Goal: Information Seeking & Learning: Learn about a topic

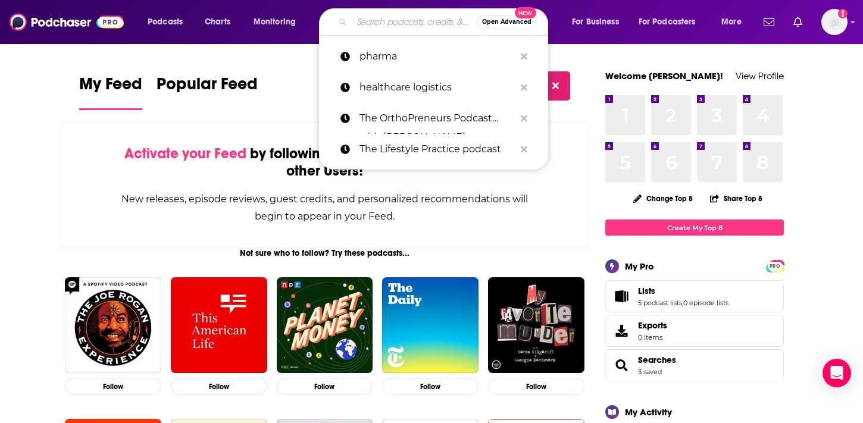
click at [439, 23] on input "Search podcasts, credits, & more..." at bounding box center [414, 21] width 125 height 19
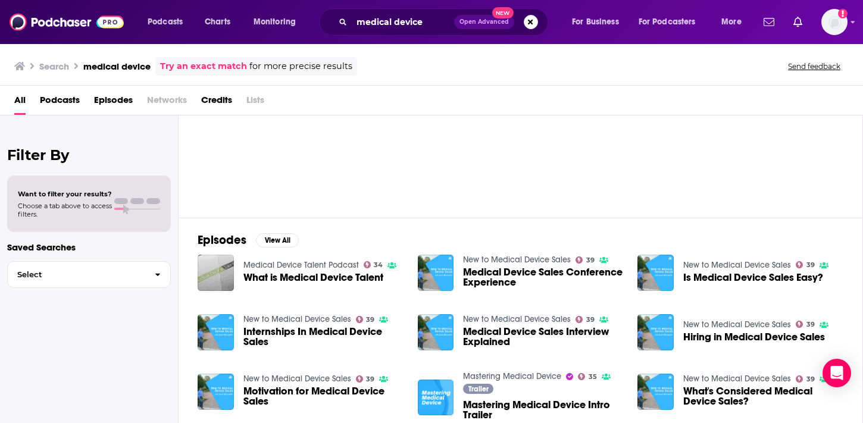
scroll to position [66, 0]
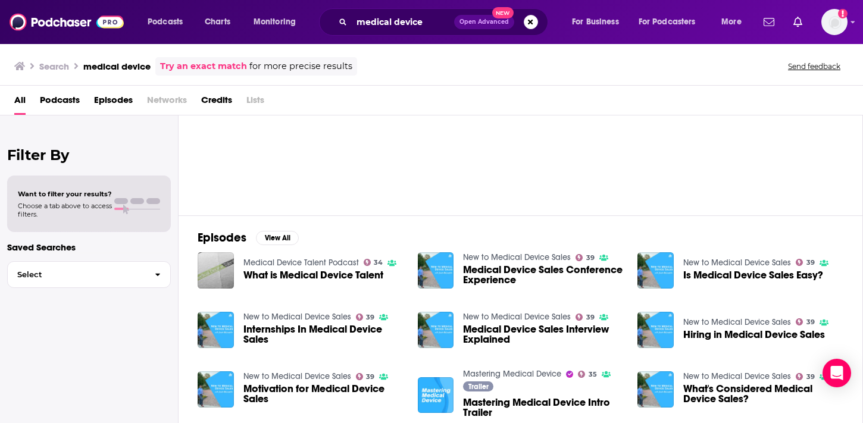
click at [49, 104] on span "Podcasts" at bounding box center [60, 102] width 40 height 24
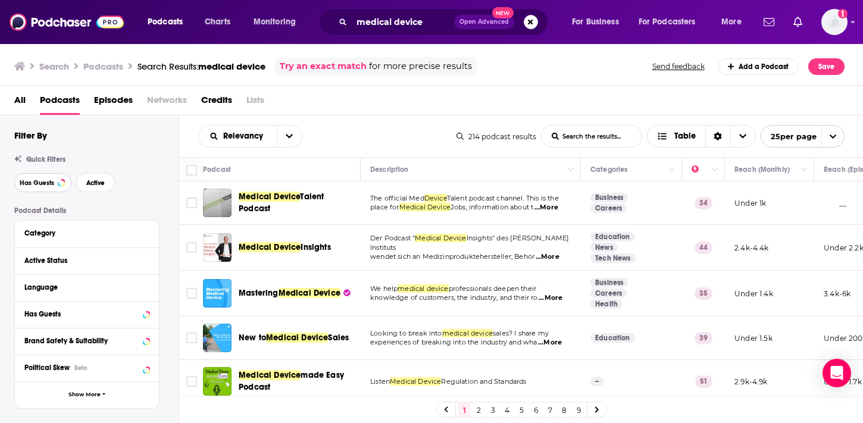
click at [35, 180] on span "Has Guests" at bounding box center [37, 183] width 35 height 7
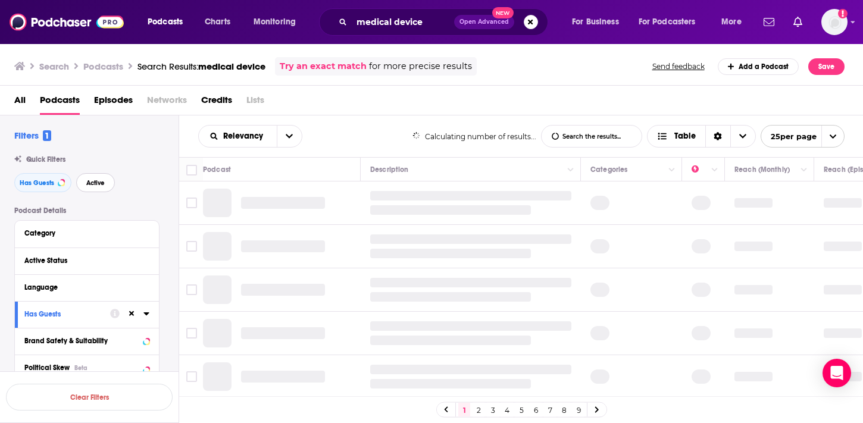
click at [102, 184] on span "Active" at bounding box center [95, 183] width 18 height 7
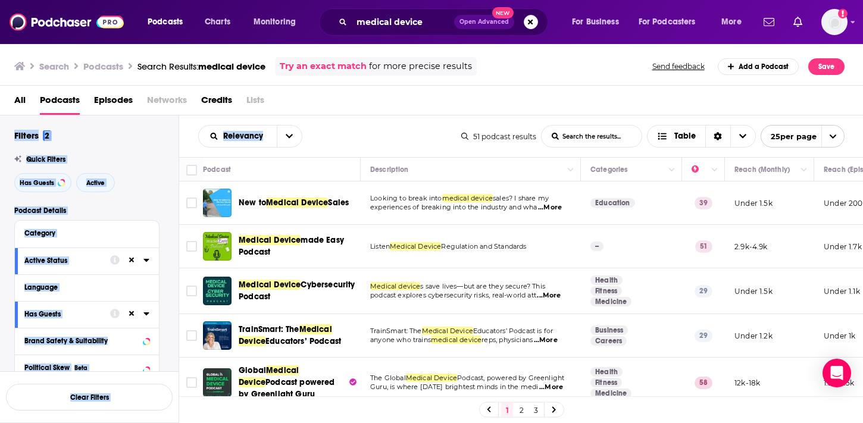
drag, startPoint x: 457, startPoint y: 99, endPoint x: 387, endPoint y: 145, distance: 82.9
click at [387, 145] on div "Search Podcasts Search Results: medical device Try an exact match for more prec…" at bounding box center [432, 233] width 864 height 380
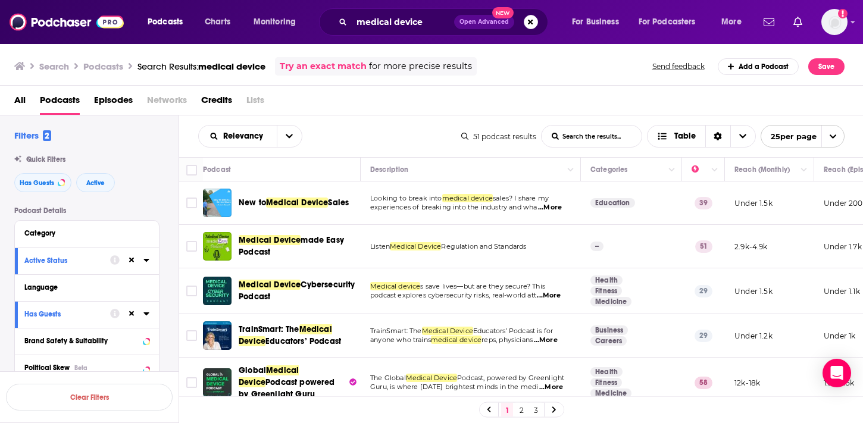
click at [457, 126] on div "Relevancy List Search Input Search the results... Table" at bounding box center [329, 136] width 263 height 23
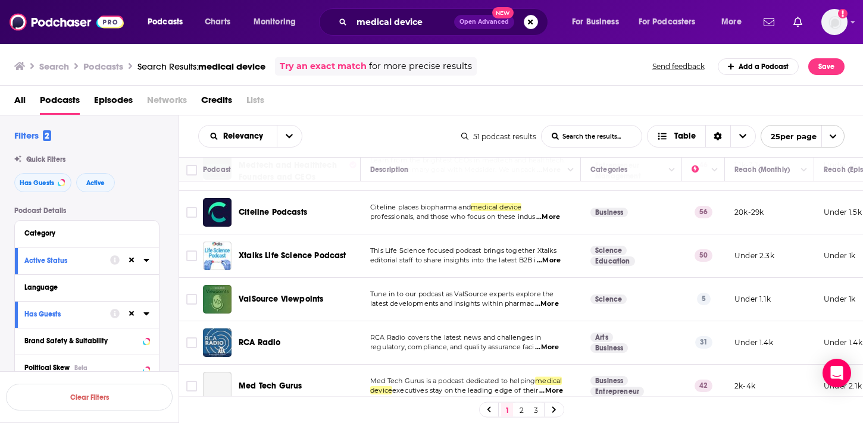
scroll to position [857, 0]
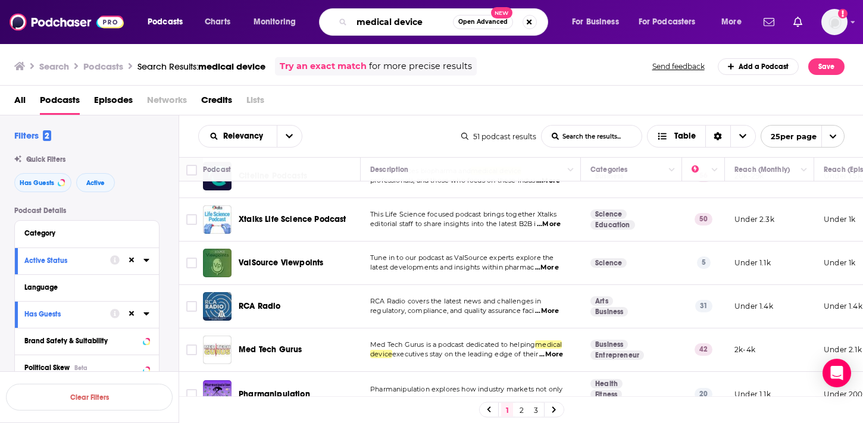
click at [364, 19] on input "medical device" at bounding box center [402, 21] width 101 height 19
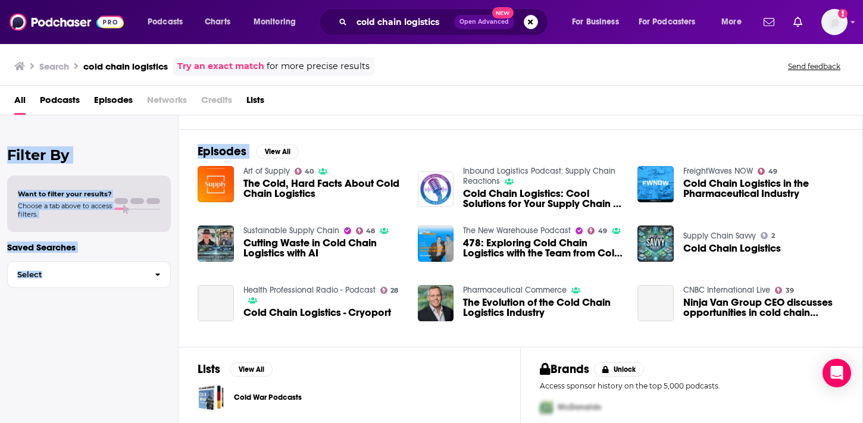
scroll to position [20, 0]
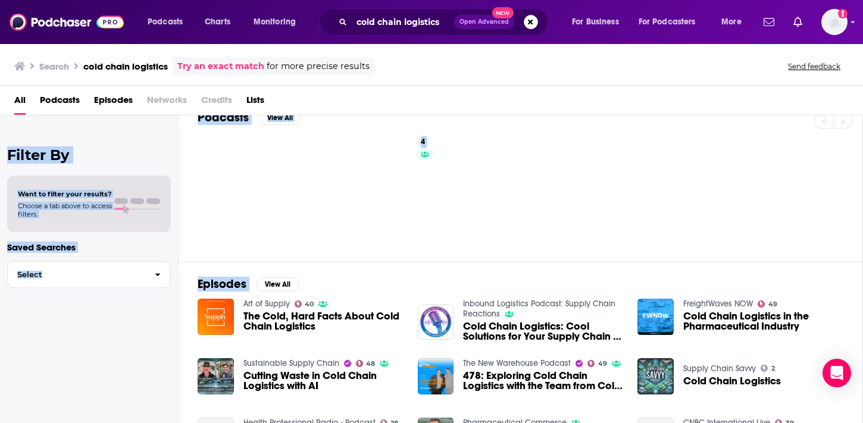
drag, startPoint x: 650, startPoint y: 129, endPoint x: 632, endPoint y: 98, distance: 35.7
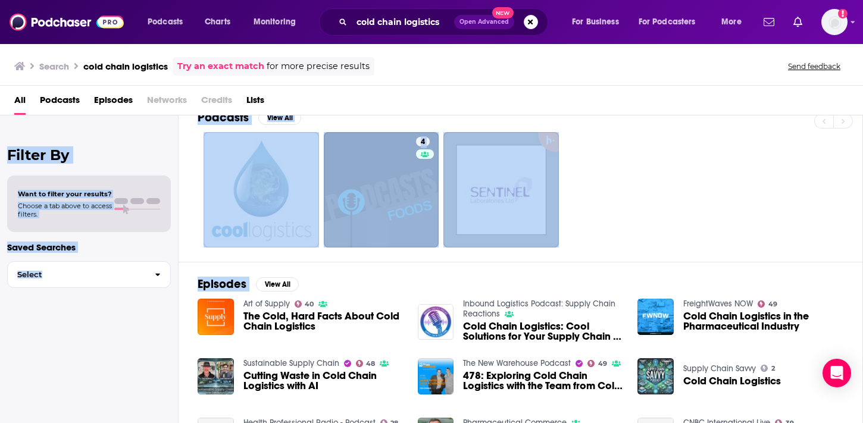
click at [632, 98] on div "Search cold chain logistics Try an exact match for more precise results Send fe…" at bounding box center [431, 233] width 863 height 380
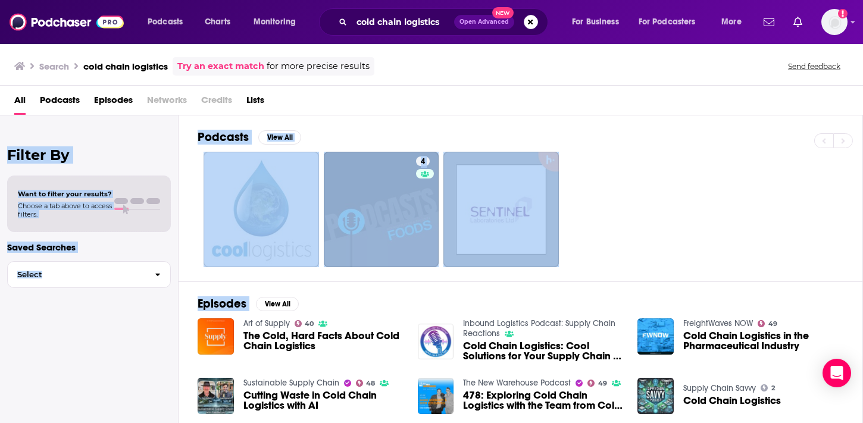
click at [632, 167] on div "4" at bounding box center [530, 209] width 665 height 115
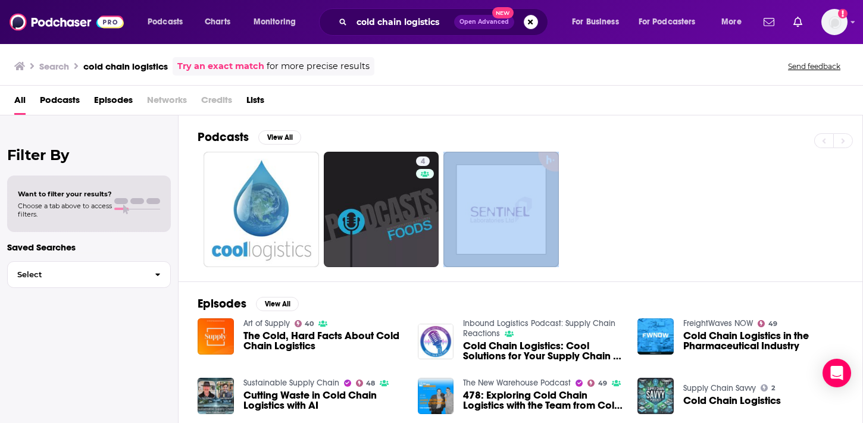
drag, startPoint x: 632, startPoint y: 167, endPoint x: 632, endPoint y: 249, distance: 82.1
click at [632, 249] on div "4" at bounding box center [530, 209] width 665 height 115
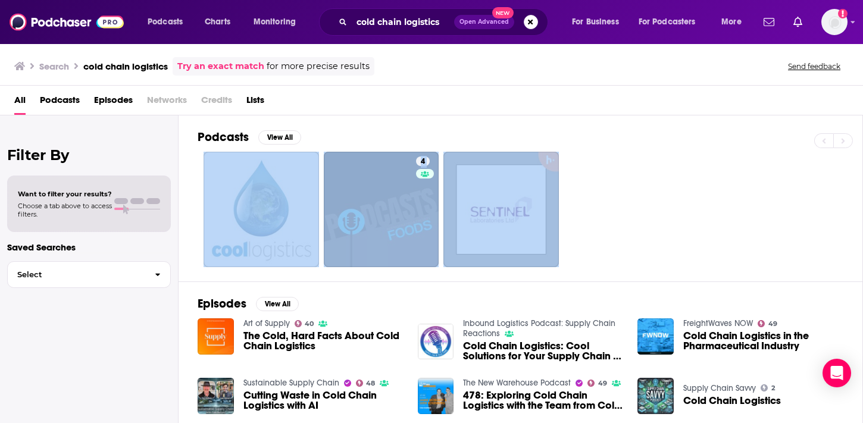
drag, startPoint x: 632, startPoint y: 249, endPoint x: 632, endPoint y: 150, distance: 98.8
click at [632, 150] on div "Podcasts View All 4" at bounding box center [530, 198] width 665 height 166
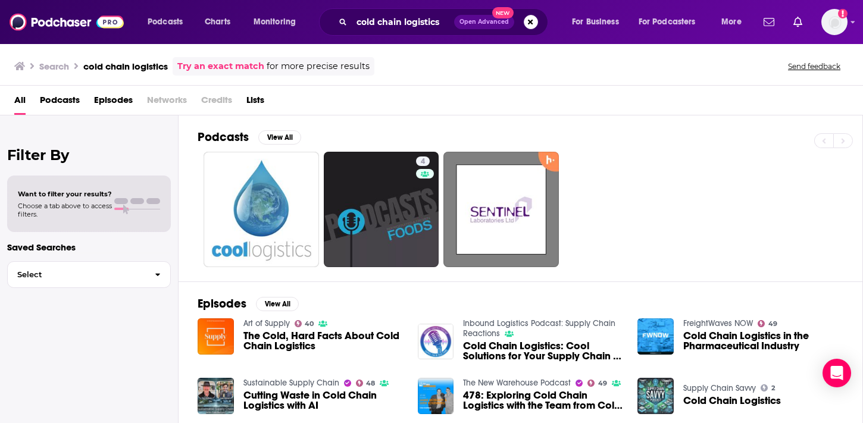
click at [632, 150] on div "Podcasts View All" at bounding box center [530, 141] width 665 height 22
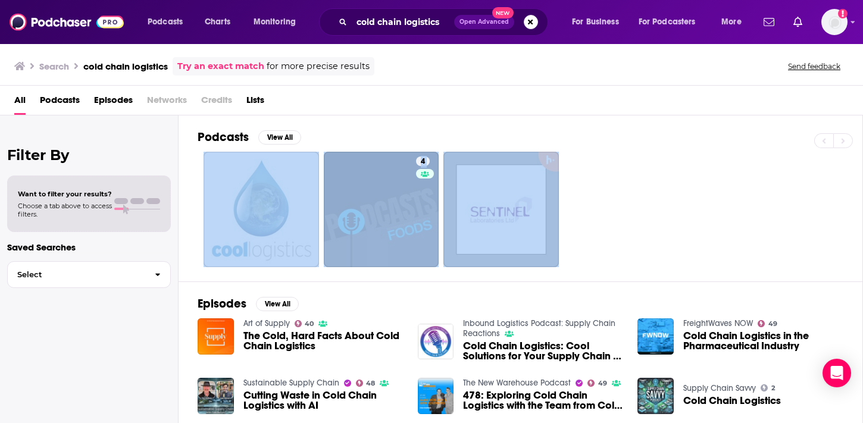
drag, startPoint x: 632, startPoint y: 150, endPoint x: 652, endPoint y: 224, distance: 76.7
click at [652, 224] on div "Podcasts View All 4" at bounding box center [530, 198] width 665 height 166
click at [652, 224] on div "4" at bounding box center [530, 209] width 665 height 115
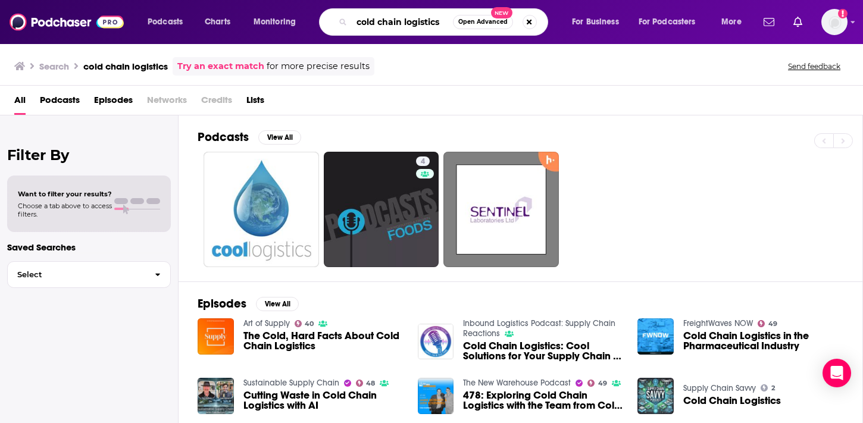
drag, startPoint x: 401, startPoint y: 24, endPoint x: 332, endPoint y: 24, distance: 68.5
click at [332, 24] on div "cold chain logistics Open Advanced New" at bounding box center [433, 21] width 229 height 27
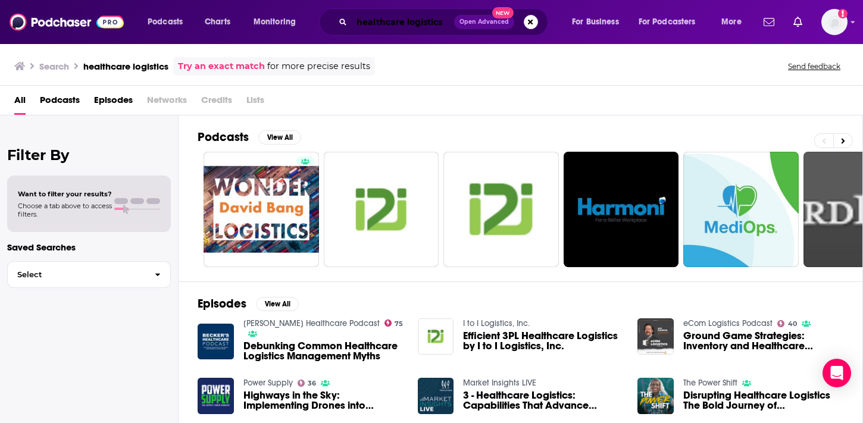
click at [383, 24] on input "healthcare logistics" at bounding box center [403, 21] width 102 height 19
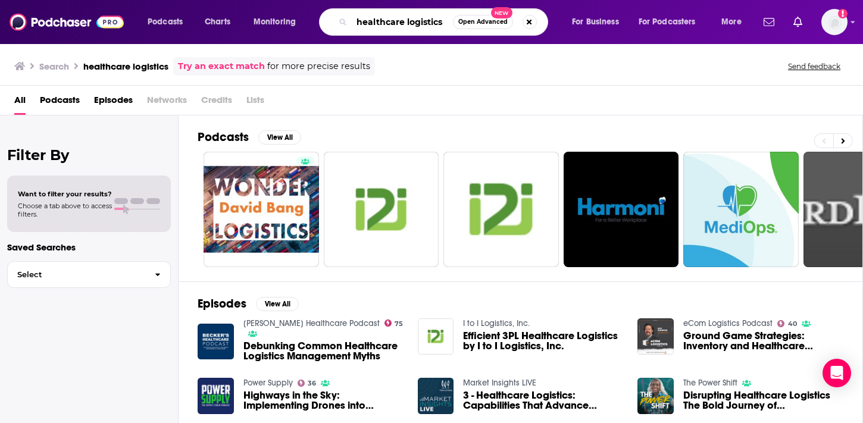
click at [383, 24] on input "healthcare logistics" at bounding box center [402, 21] width 101 height 19
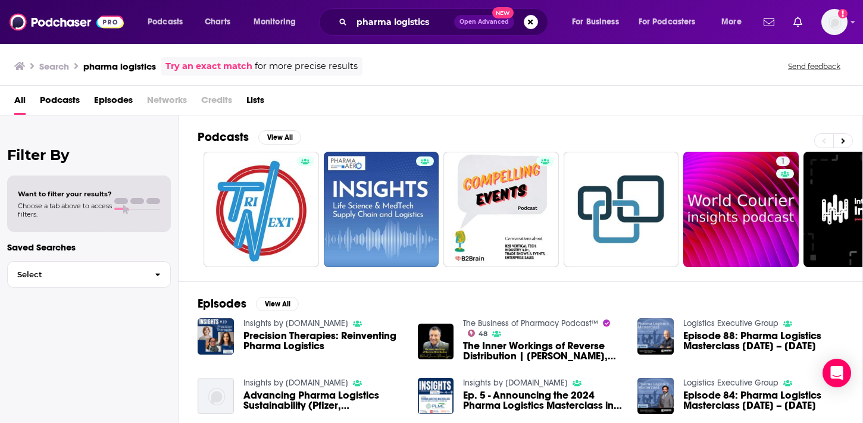
click at [32, 98] on div "All Podcasts Episodes Networks Credits Lists" at bounding box center [433, 102] width 839 height 24
click at [35, 99] on div "All Podcasts Episodes Networks Credits Lists" at bounding box center [433, 102] width 839 height 24
click at [39, 99] on div "All Podcasts Episodes Networks Credits Lists" at bounding box center [433, 102] width 839 height 24
click at [50, 99] on span "Podcasts" at bounding box center [60, 102] width 40 height 24
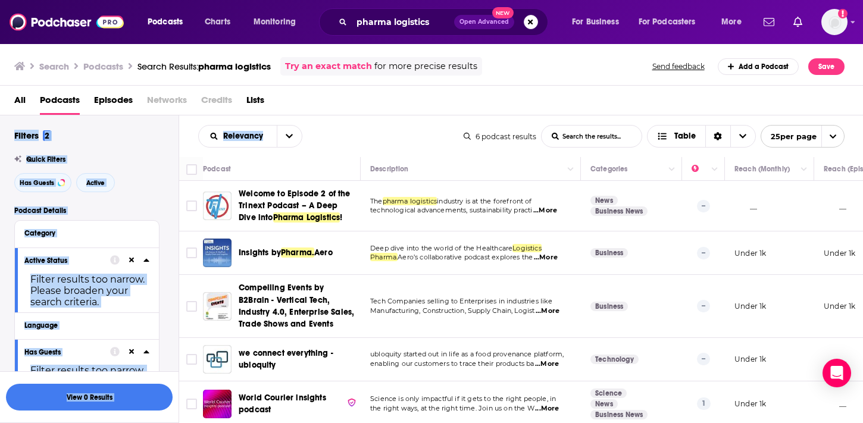
drag, startPoint x: 430, startPoint y: 105, endPoint x: 437, endPoint y: 149, distance: 45.2
click at [437, 149] on div "Search Podcasts Search Results: pharma logistics Try an exact match for more pr…" at bounding box center [432, 233] width 864 height 380
click at [437, 149] on div "Relevancy List Search Input Search the results... Table 6 podcast results List …" at bounding box center [521, 136] width 685 height 42
drag, startPoint x: 437, startPoint y: 149, endPoint x: 429, endPoint y: 93, distance: 57.2
click at [429, 93] on div "Search Podcasts Search Results: pharma logistics Try an exact match for more pr…" at bounding box center [432, 233] width 864 height 380
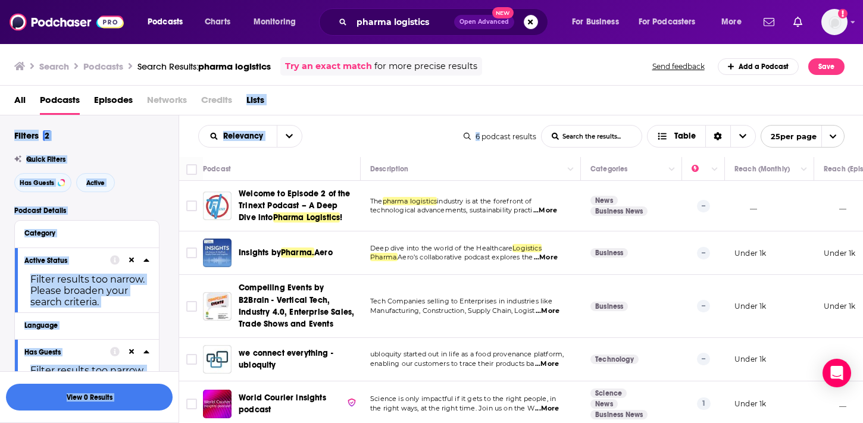
click at [398, 139] on div "Relevancy List Search Input Search the results... Table" at bounding box center [330, 136] width 265 height 23
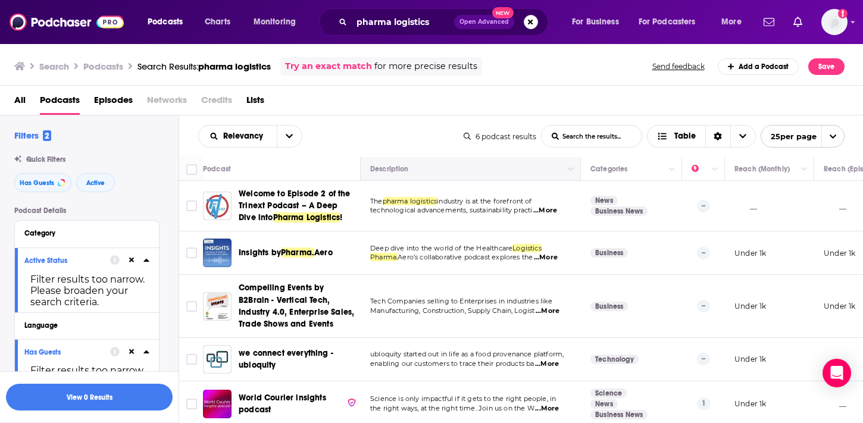
scroll to position [45, 0]
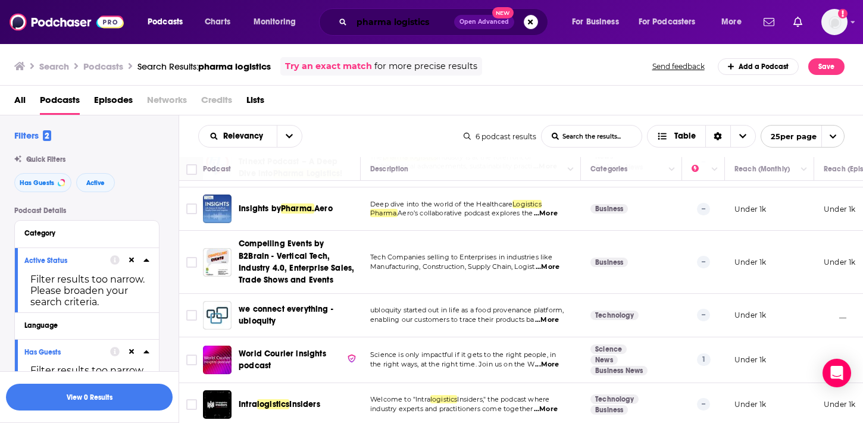
click at [408, 24] on input "pharma logistics" at bounding box center [403, 21] width 102 height 19
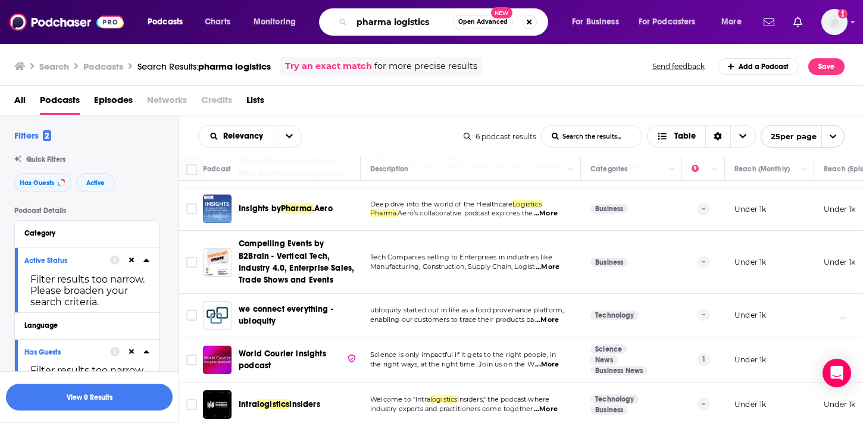
click at [408, 24] on input "pharma logistics" at bounding box center [402, 21] width 101 height 19
type input "pharma"
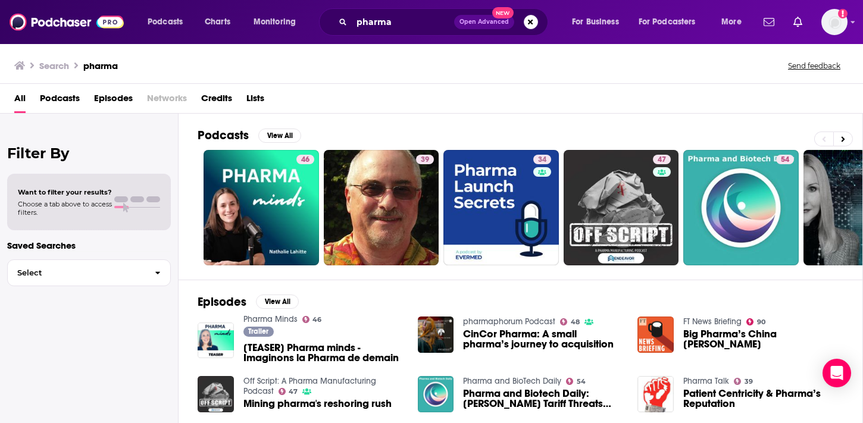
click at [46, 105] on span "Podcasts" at bounding box center [60, 101] width 40 height 24
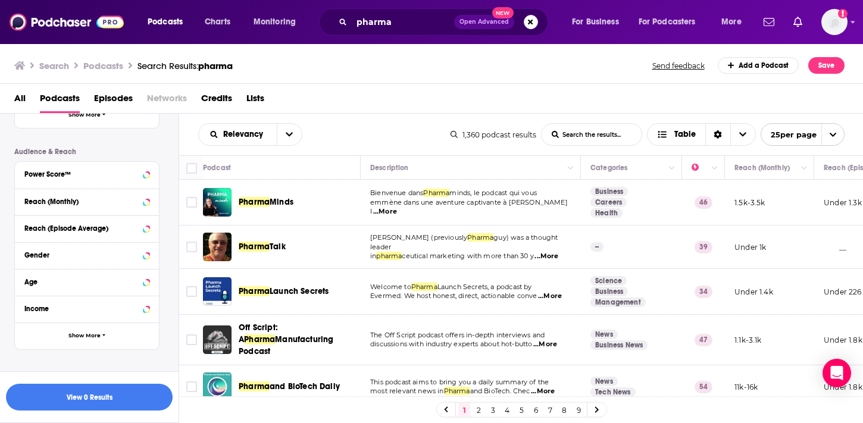
scroll to position [377, 0]
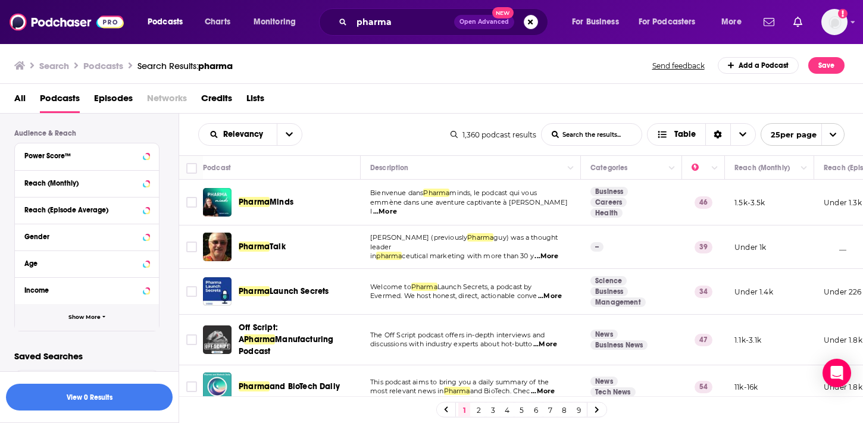
click at [115, 320] on button "Show More" at bounding box center [87, 317] width 144 height 27
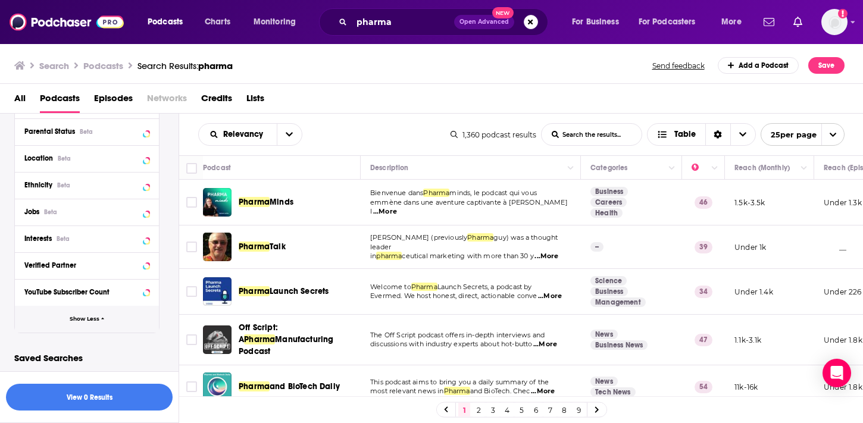
scroll to position [564, 0]
click at [373, 126] on div "Relevancy List Search Input Search the results... Table" at bounding box center [324, 134] width 252 height 23
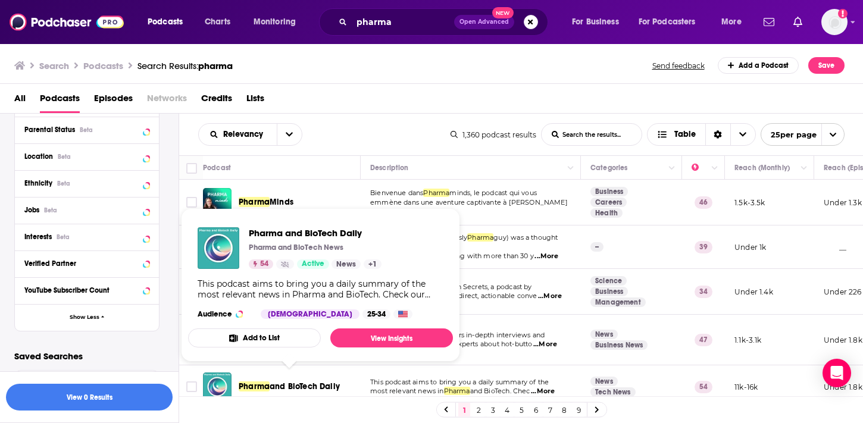
drag, startPoint x: 304, startPoint y: 376, endPoint x: 560, endPoint y: 2, distance: 453.4
click at [0, 0] on div "Podcasts Charts Monitoring pharma Open Advanced New For Business For Podcasters…" at bounding box center [431, 211] width 863 height 423
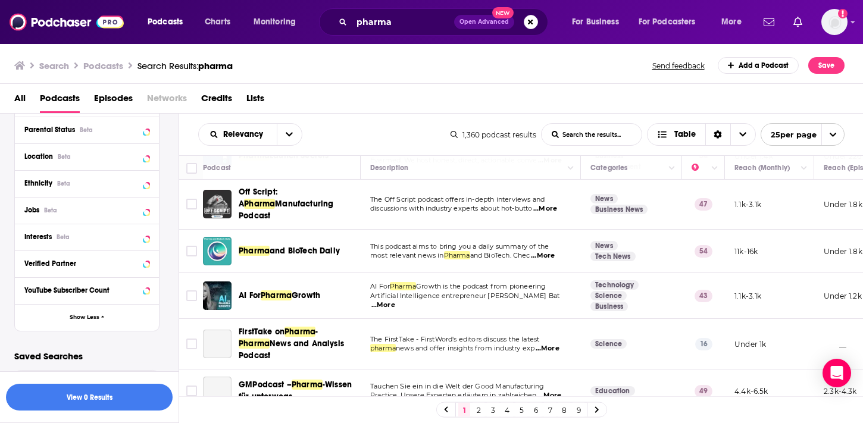
scroll to position [137, 0]
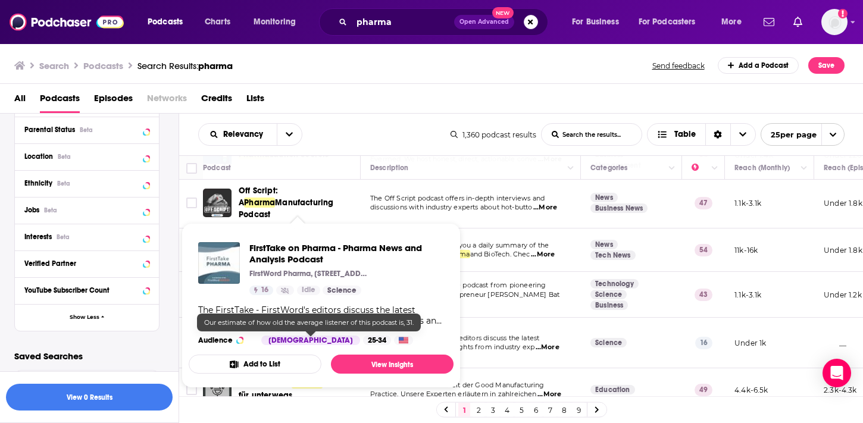
click at [363, 336] on div "25-34" at bounding box center [377, 341] width 28 height 10
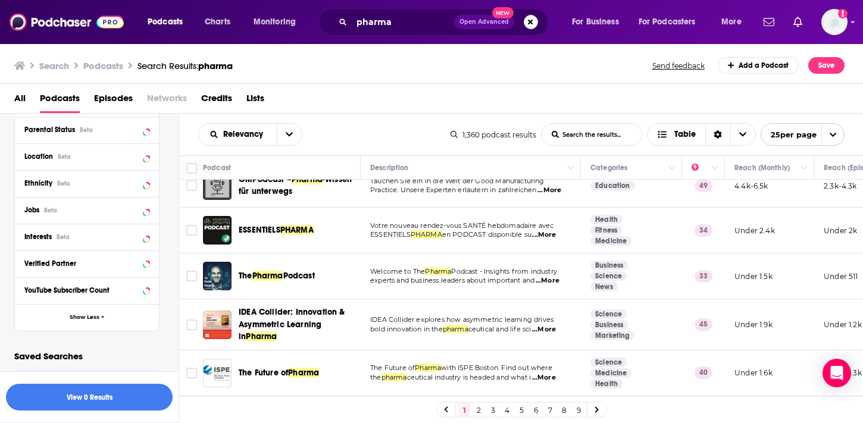
scroll to position [346, 0]
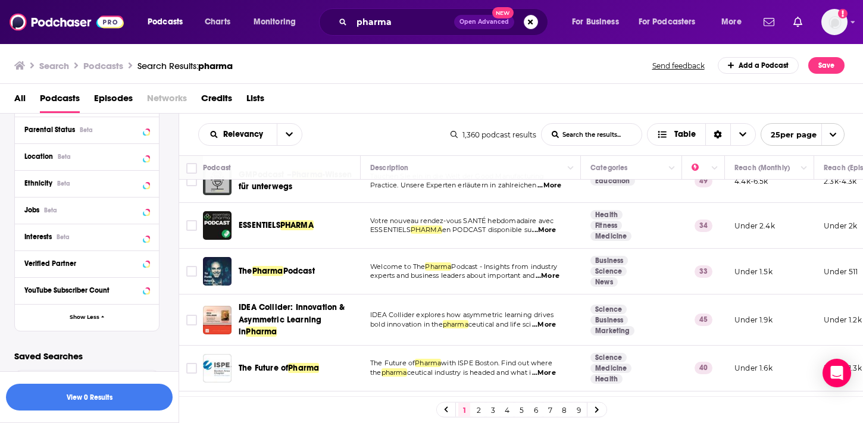
drag, startPoint x: 362, startPoint y: 360, endPoint x: 393, endPoint y: 2, distance: 358.4
click at [371, 32] on div "pharma Open Advanced New" at bounding box center [433, 21] width 229 height 27
click at [371, 21] on input "pharma" at bounding box center [403, 21] width 102 height 19
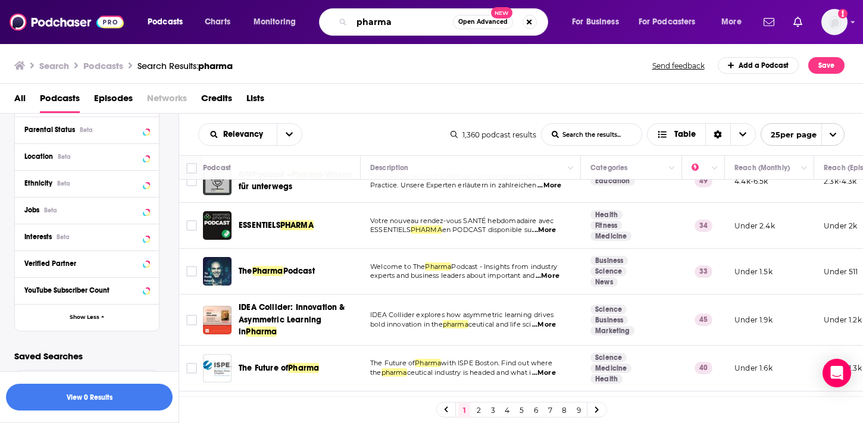
click at [371, 21] on input "pharma" at bounding box center [402, 21] width 101 height 19
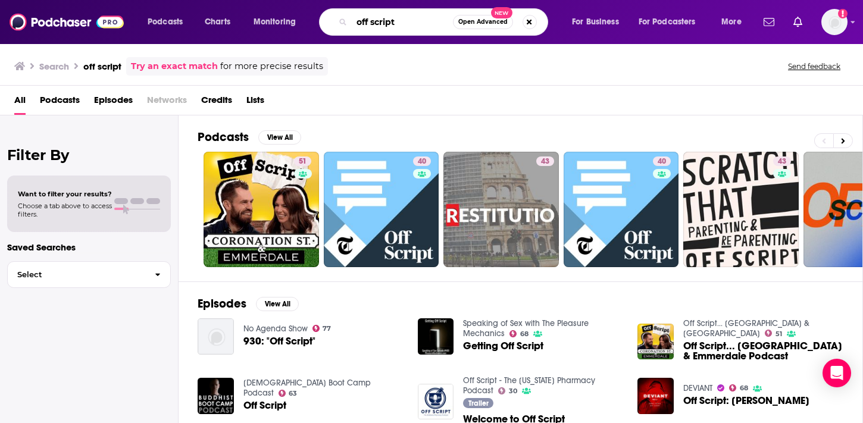
click at [397, 23] on input "off script" at bounding box center [402, 21] width 101 height 19
paste input "Off Script: A Pharma Manufacturing Podcas"
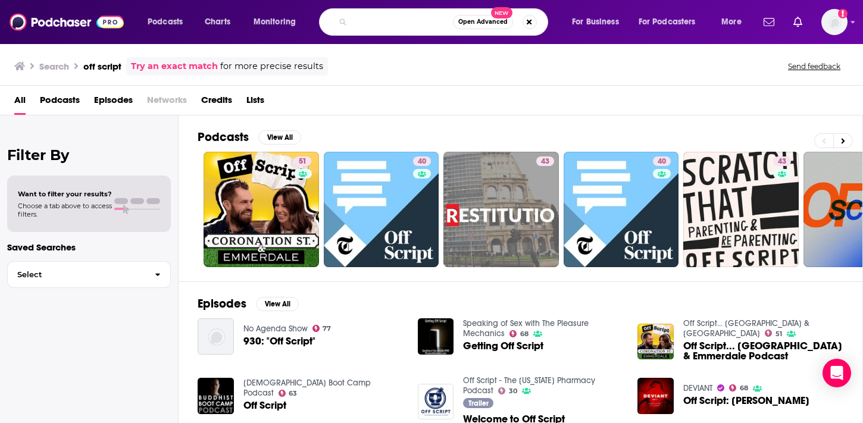
type input "Off Script: A Pharma Manufacturing Podcast"
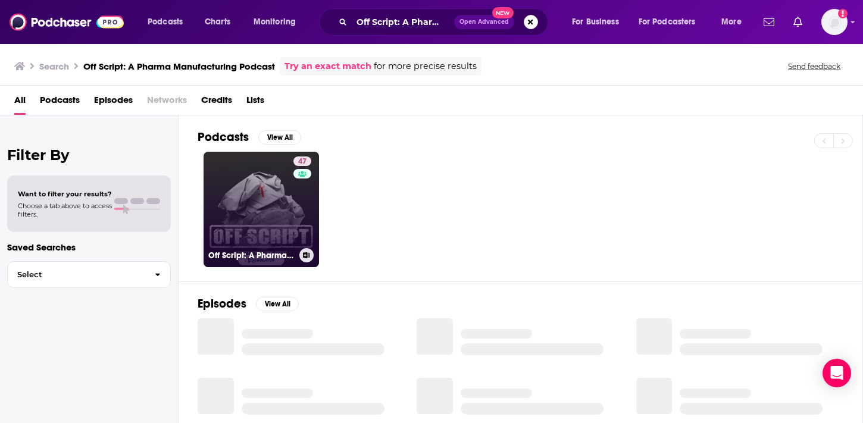
click at [229, 235] on link "47 Off Script: A Pharma Manufacturing Podcast" at bounding box center [261, 209] width 115 height 115
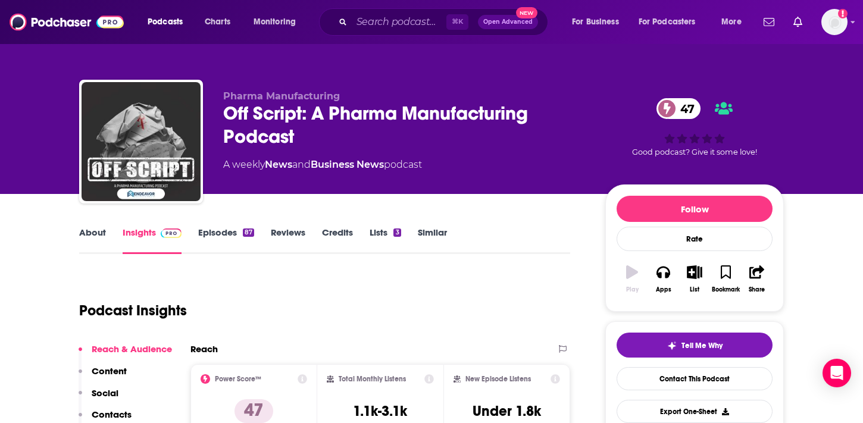
click at [235, 229] on link "Episodes 87" at bounding box center [226, 240] width 56 height 27
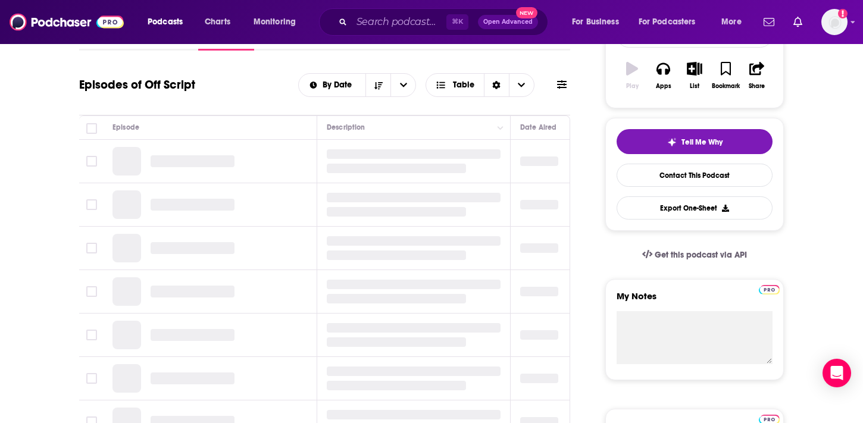
scroll to position [205, 0]
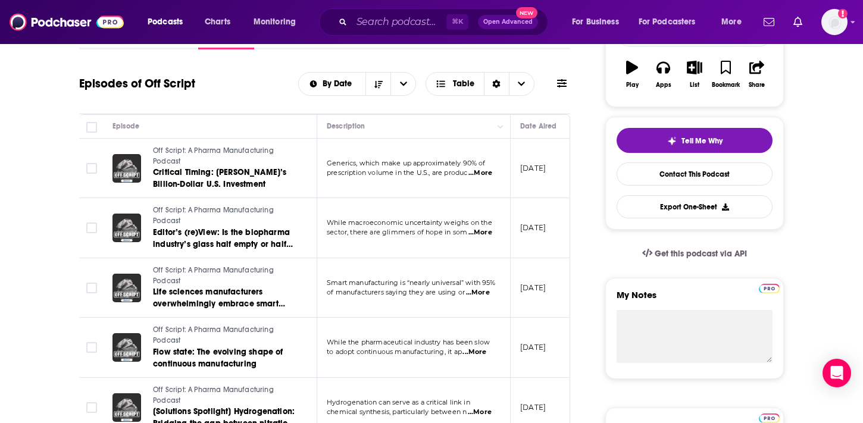
click at [475, 175] on span "...More" at bounding box center [480, 173] width 24 height 10
click at [290, 99] on div "Episodes of Off Script By Date Table" at bounding box center [324, 91] width 491 height 46
click at [477, 231] on span "...More" at bounding box center [480, 233] width 24 height 10
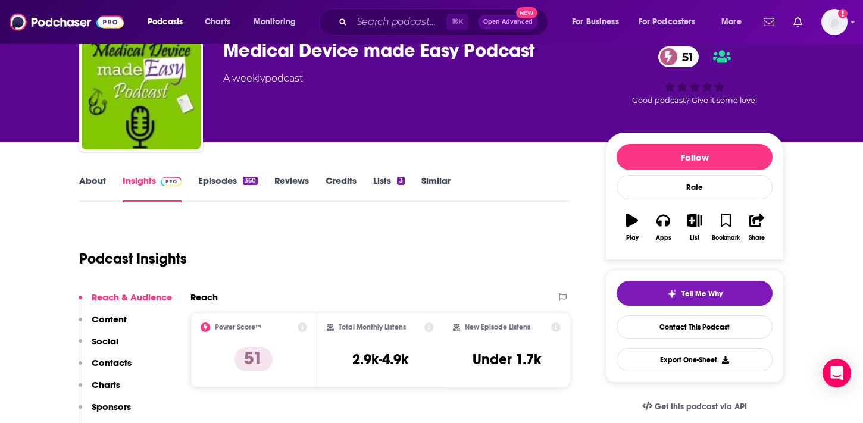
scroll to position [58, 0]
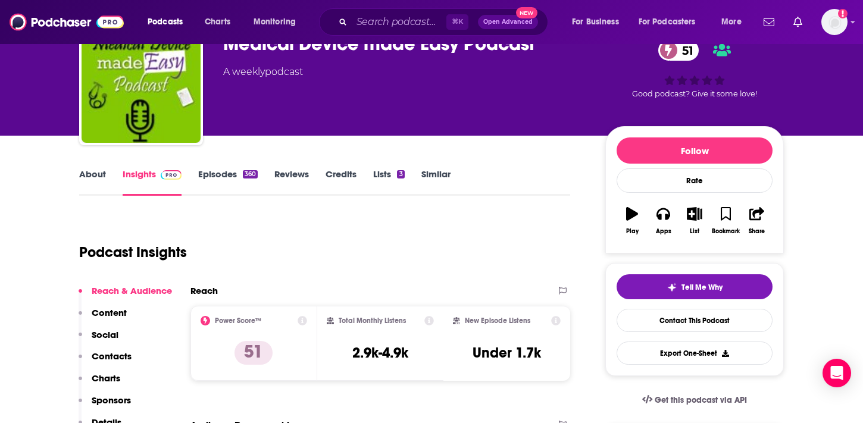
click at [96, 177] on link "About" at bounding box center [92, 181] width 27 height 27
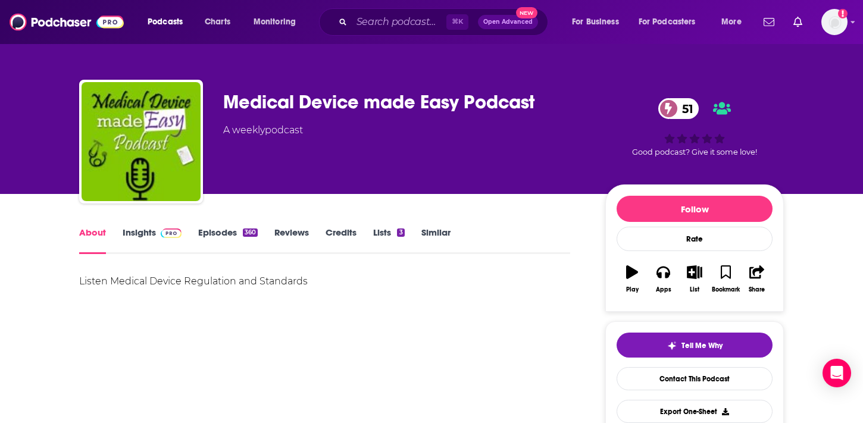
scroll to position [4, 0]
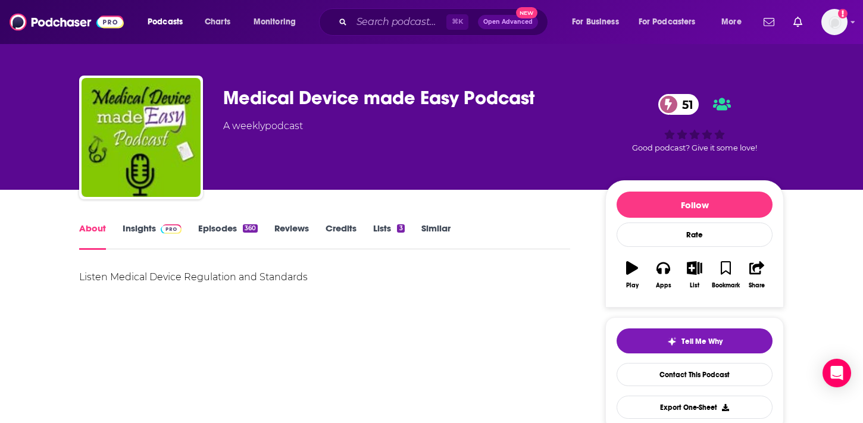
click at [218, 239] on link "Episodes 360" at bounding box center [228, 236] width 60 height 27
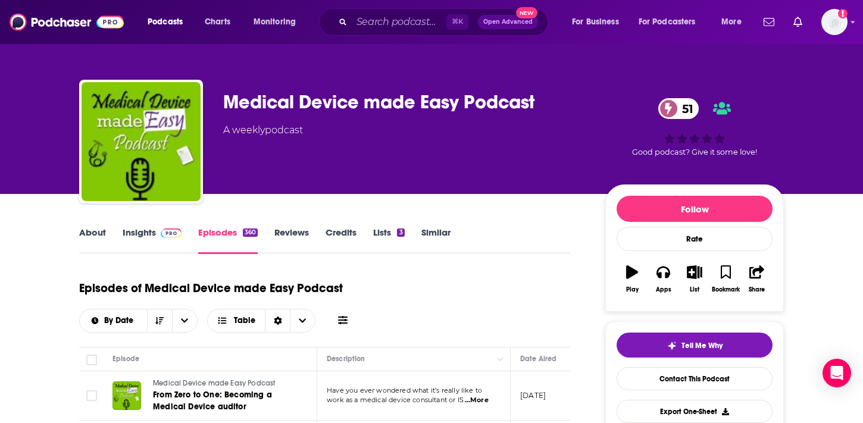
click at [405, 67] on div "Medical Device made Easy Podcast 51 A weekly podcast 51 Good podcast? Give it s…" at bounding box center [431, 129] width 723 height 129
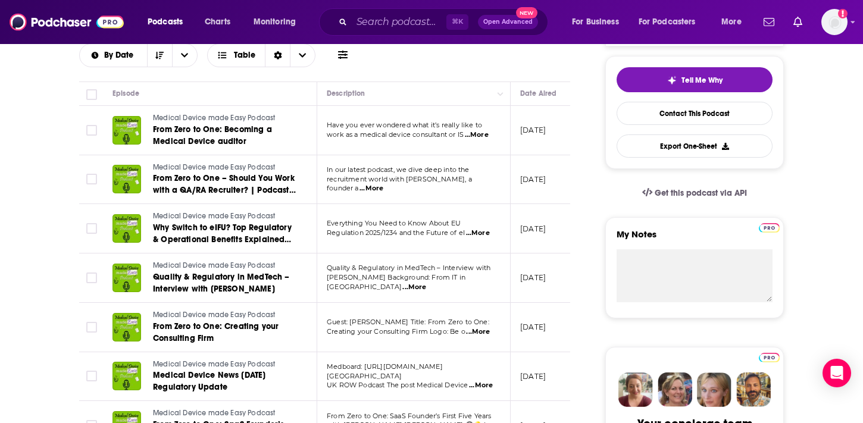
click at [474, 137] on span "...More" at bounding box center [477, 135] width 24 height 10
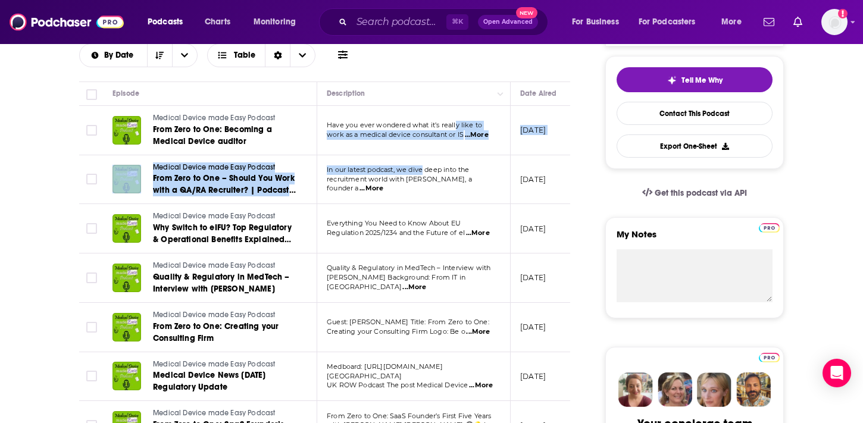
drag, startPoint x: 457, startPoint y: 126, endPoint x: 427, endPoint y: 179, distance: 60.5
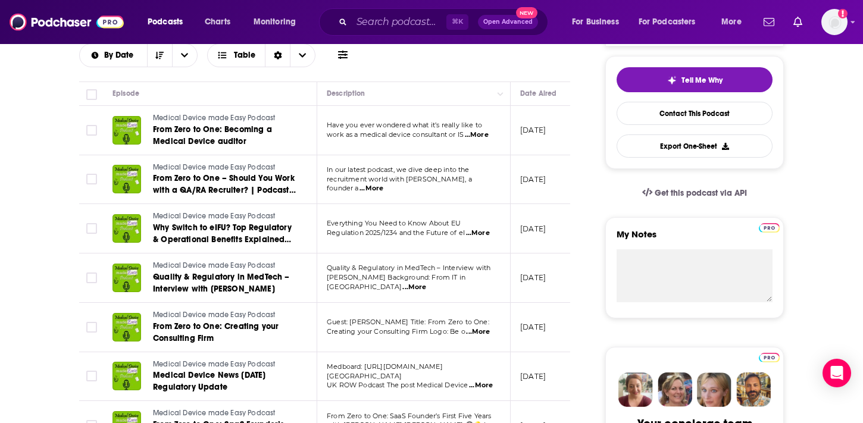
click at [437, 174] on span "In our latest podcast, we dive deep into the" at bounding box center [398, 169] width 143 height 8
click at [383, 186] on span "...More" at bounding box center [372, 189] width 24 height 10
click at [407, 67] on div "Episodes of Medical Device made Easy Podcast By Date Table" at bounding box center [324, 45] width 491 height 74
click at [485, 235] on span "...More" at bounding box center [478, 234] width 24 height 10
drag, startPoint x: 485, startPoint y: 235, endPoint x: 424, endPoint y: 224, distance: 61.2
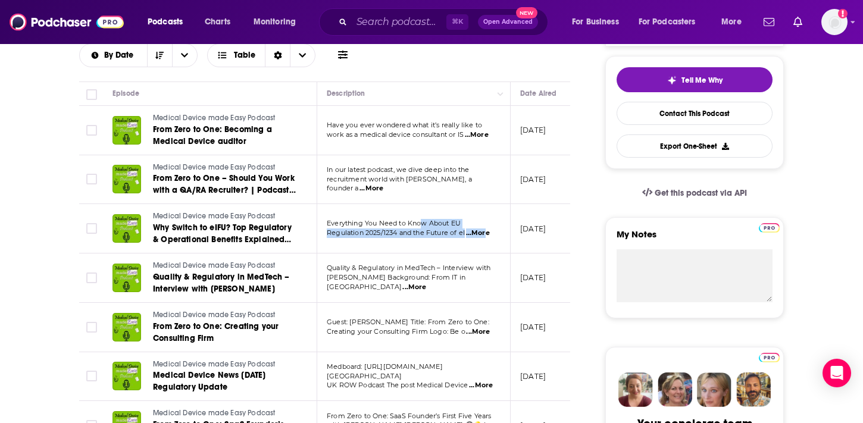
click at [474, 232] on span "...More" at bounding box center [478, 234] width 24 height 10
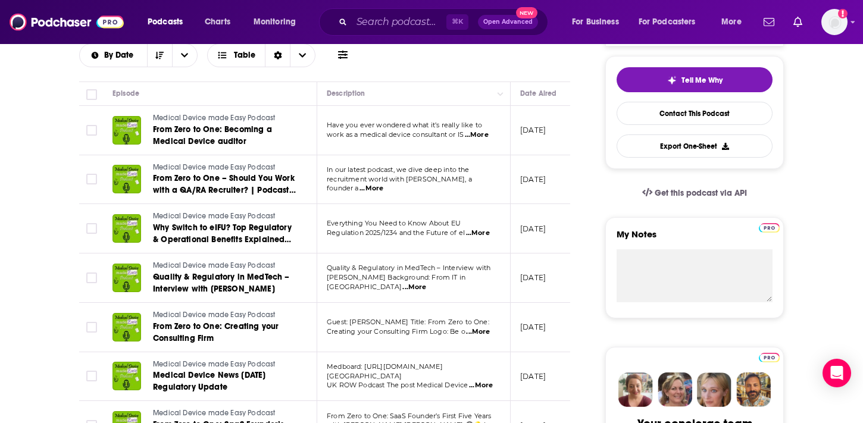
click at [476, 272] on span "Quality & Regulatory in MedTech – Interview with" at bounding box center [409, 268] width 164 height 8
click at [476, 289] on td "Quality & Regulatory in MedTech – Interview with Pardeep Kaur Background: From …" at bounding box center [413, 278] width 193 height 49
click at [426, 283] on span "...More" at bounding box center [414, 288] width 24 height 10
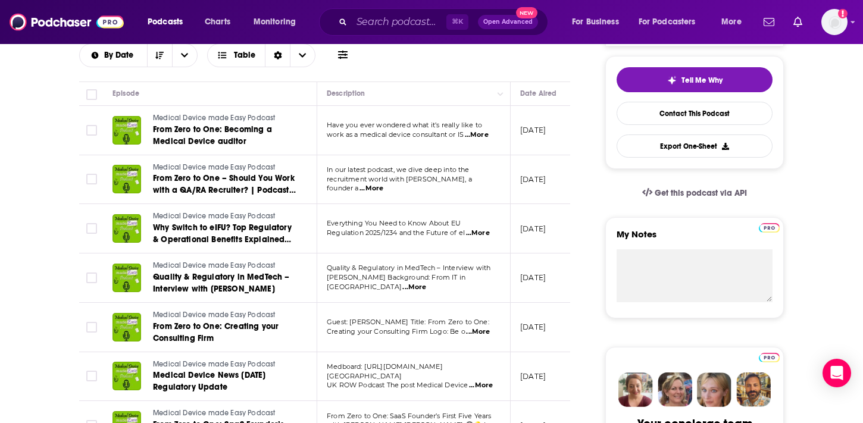
click at [479, 332] on span "...More" at bounding box center [478, 332] width 24 height 10
drag, startPoint x: 442, startPoint y: 331, endPoint x: 469, endPoint y: 330, distance: 26.8
click at [477, 335] on span "...More" at bounding box center [478, 332] width 24 height 10
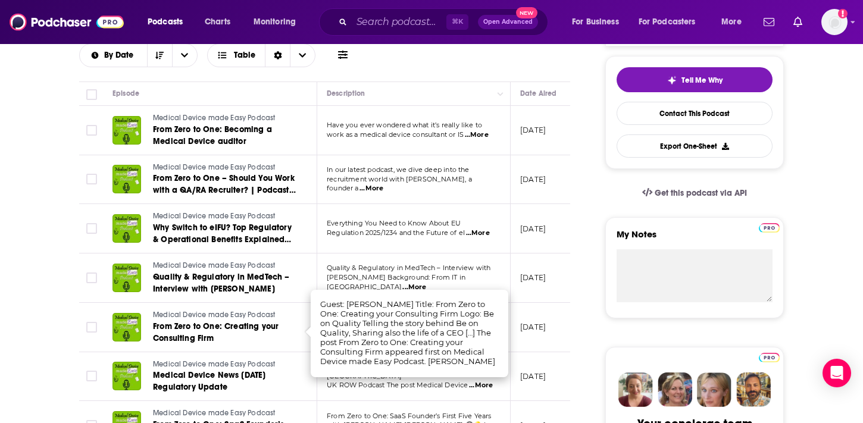
scroll to position [342, 0]
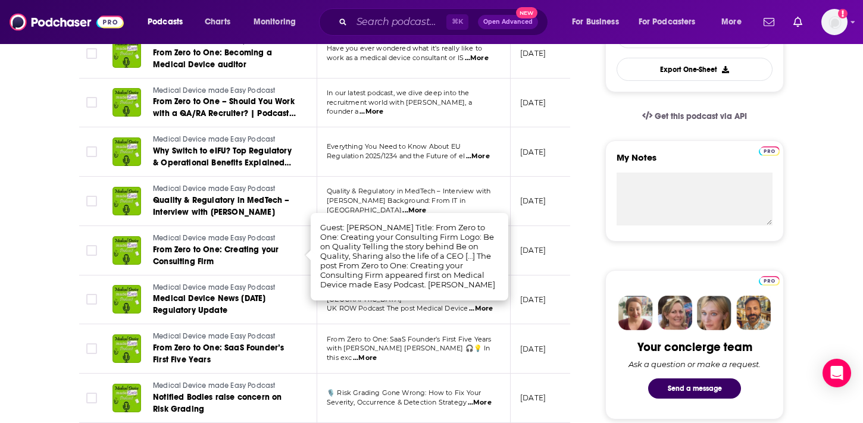
click at [377, 354] on span "...More" at bounding box center [365, 359] width 24 height 10
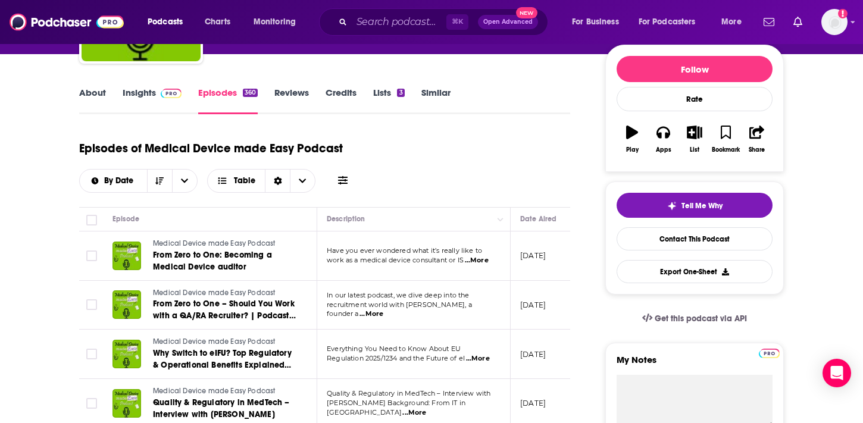
scroll to position [140, 0]
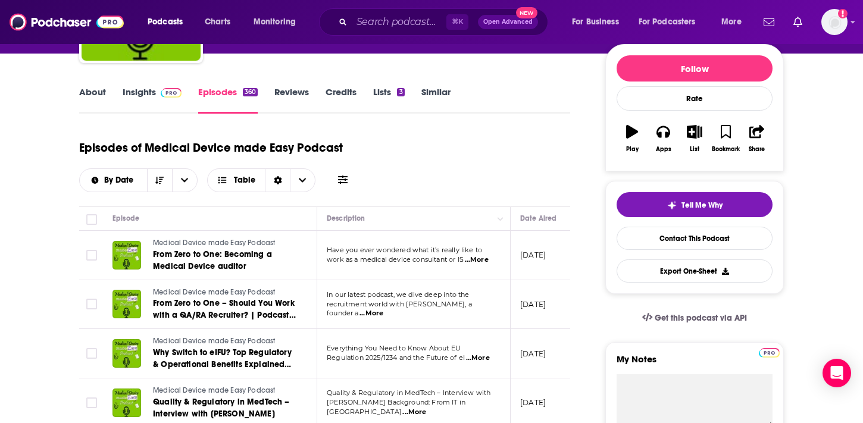
click at [144, 90] on link "Insights" at bounding box center [152, 99] width 59 height 27
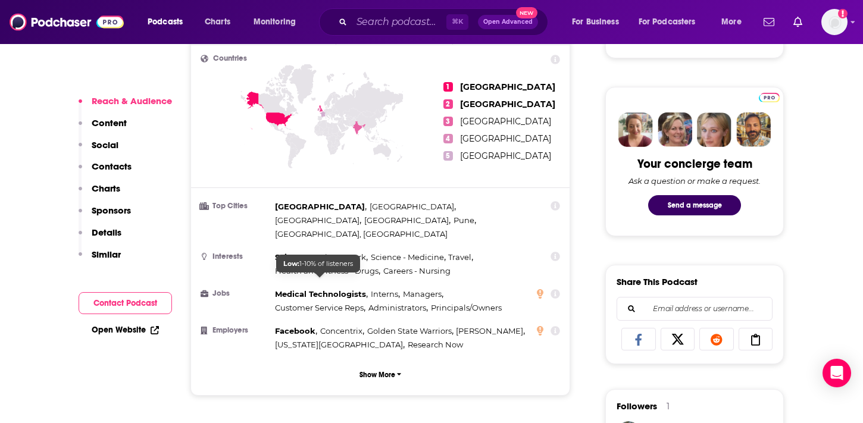
scroll to position [525, 0]
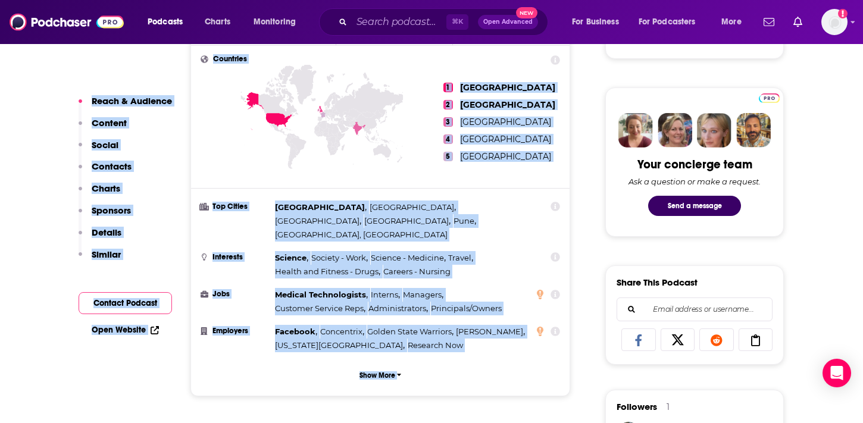
drag, startPoint x: 374, startPoint y: 398, endPoint x: 107, endPoint y: 74, distance: 420.3
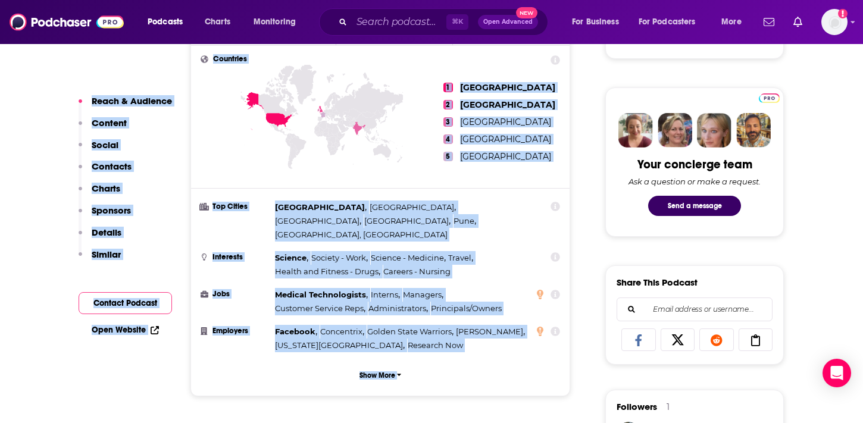
drag, startPoint x: 107, startPoint y: 74, endPoint x: 361, endPoint y: 379, distance: 396.9
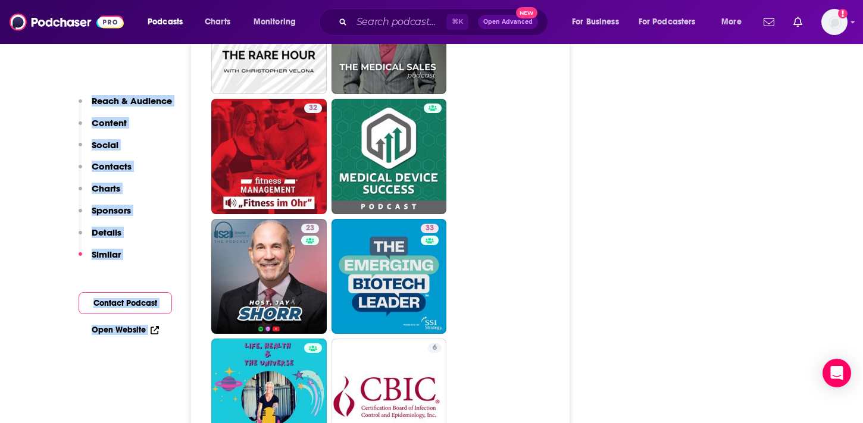
scroll to position [2715, 0]
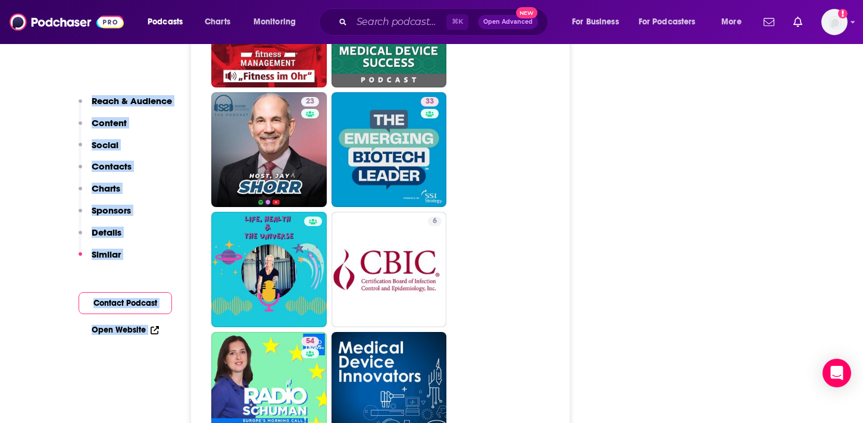
drag, startPoint x: 284, startPoint y: 160, endPoint x: 392, endPoint y: 4, distance: 190.4
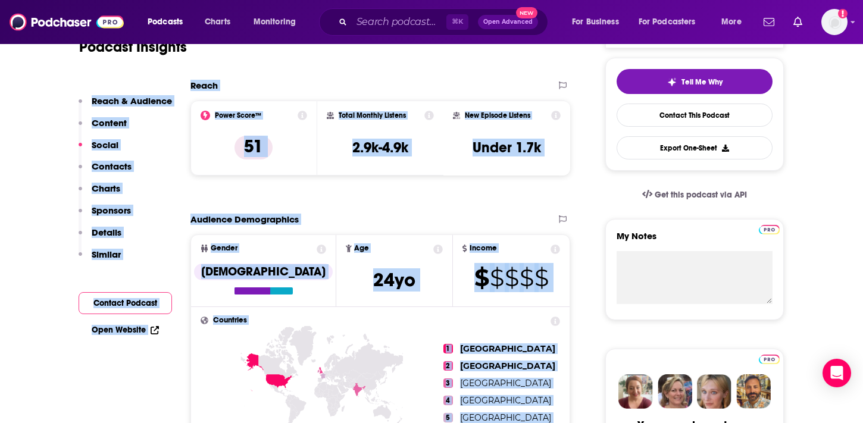
scroll to position [0, 0]
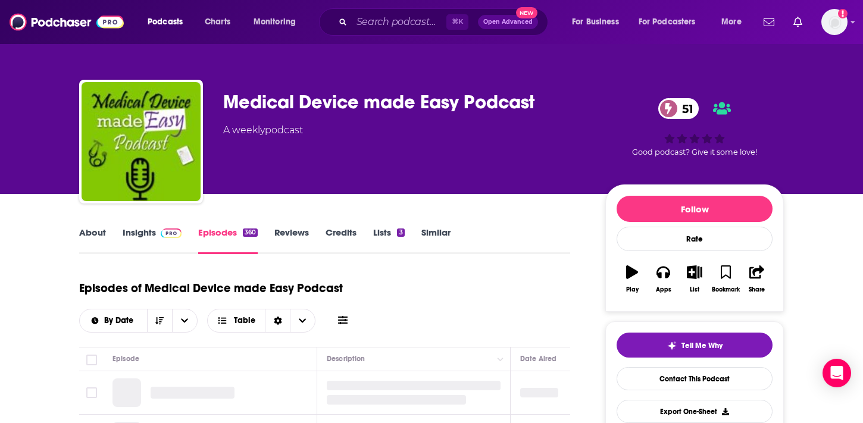
click at [136, 241] on link "Insights" at bounding box center [152, 240] width 59 height 27
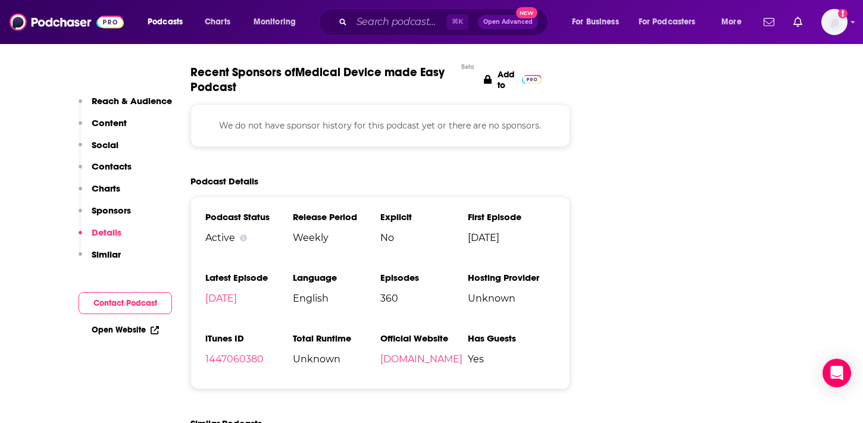
scroll to position [1633, 0]
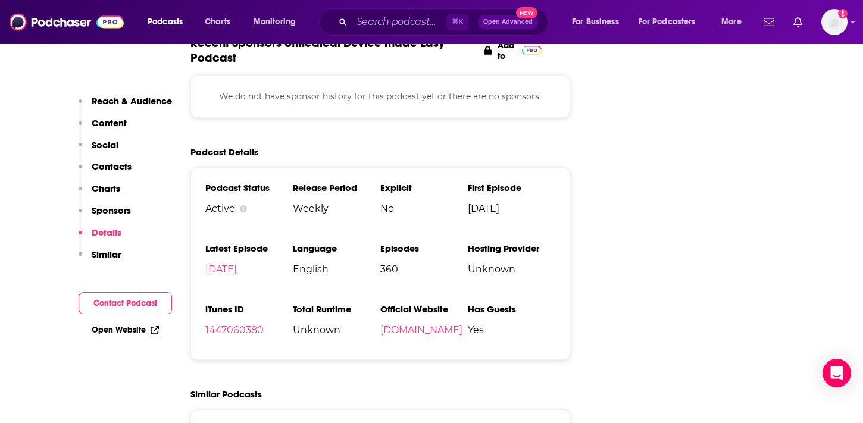
click at [414, 324] on link "podcast.easymedicaldevice.com" at bounding box center [421, 329] width 82 height 11
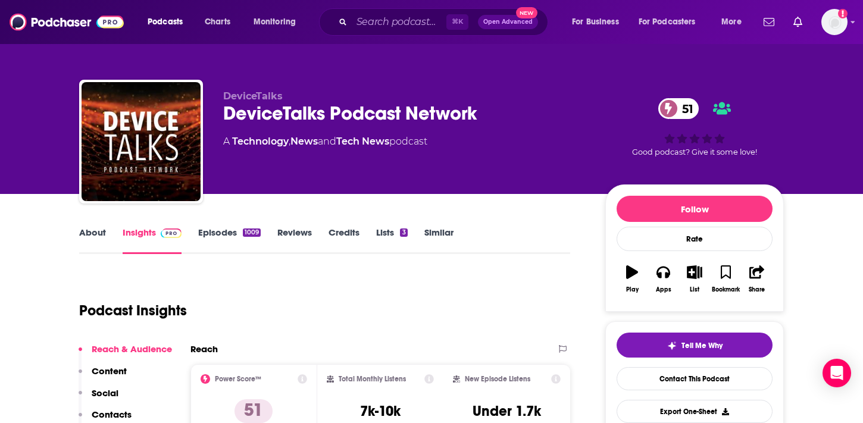
click at [215, 235] on link "Episodes 1009" at bounding box center [229, 240] width 62 height 27
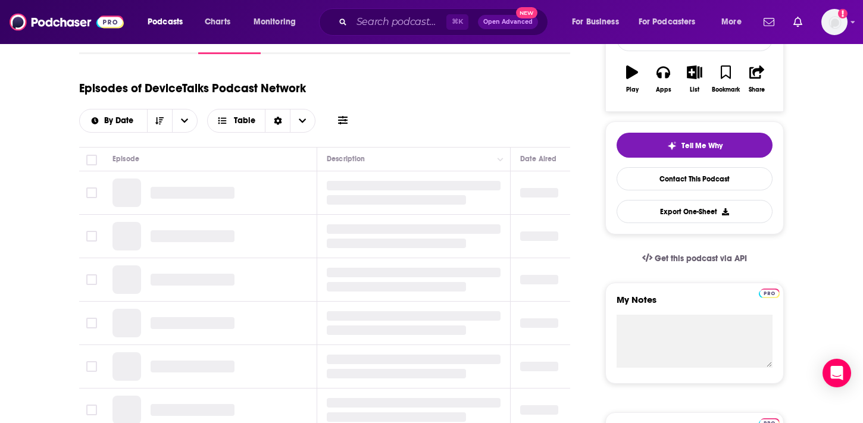
scroll to position [202, 0]
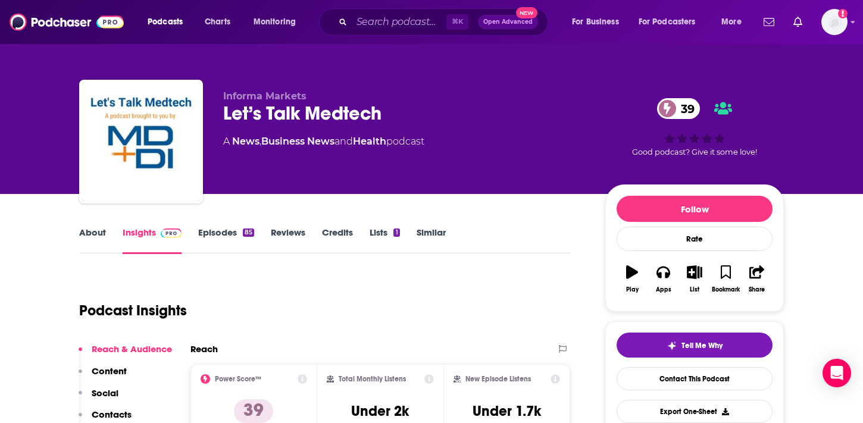
drag, startPoint x: 367, startPoint y: 84, endPoint x: 415, endPoint y: 157, distance: 87.2
click at [415, 157] on div "Informa Markets Let’s Talk Medtech 39 A News , Business News and Health podcast…" at bounding box center [431, 144] width 705 height 129
click at [415, 157] on div "Informa Markets Let’s Talk Medtech 39 A News , Business News and Health podcast" at bounding box center [404, 137] width 363 height 95
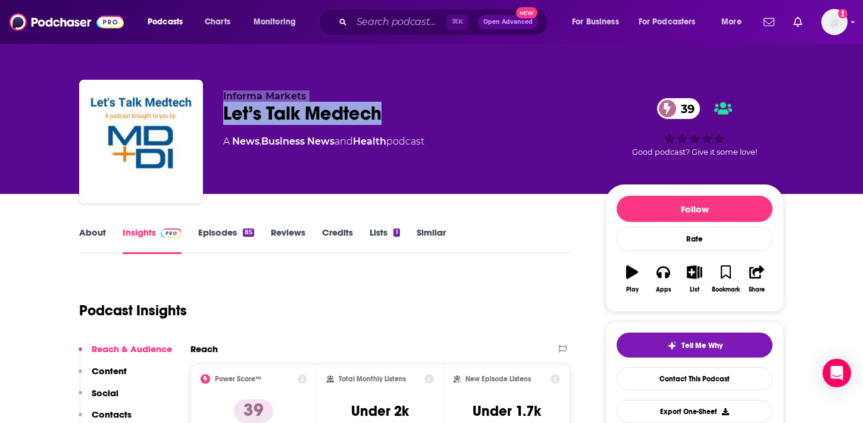
drag, startPoint x: 415, startPoint y: 157, endPoint x: 368, endPoint y: 83, distance: 87.5
click at [368, 83] on div "Informa Markets Let’s Talk Medtech 39 A News , Business News and Health podcast…" at bounding box center [431, 144] width 705 height 129
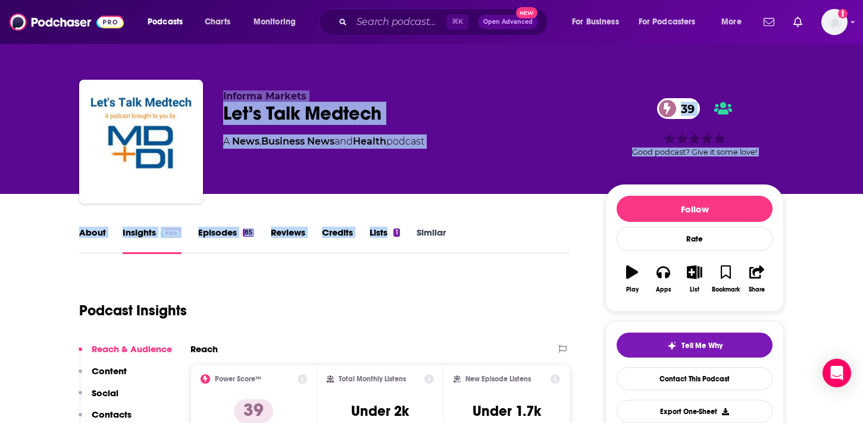
drag, startPoint x: 368, startPoint y: 83, endPoint x: 394, endPoint y: 202, distance: 122.3
click at [93, 232] on link "About" at bounding box center [92, 240] width 27 height 27
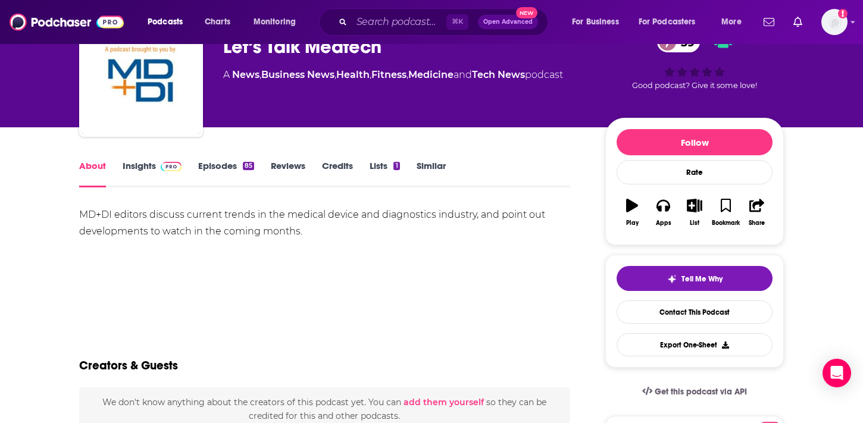
scroll to position [66, 0]
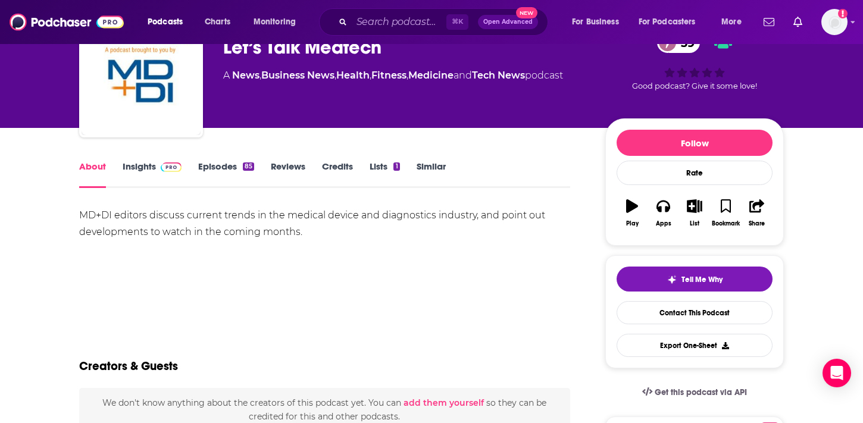
click at [208, 172] on link "Episodes 85" at bounding box center [226, 174] width 56 height 27
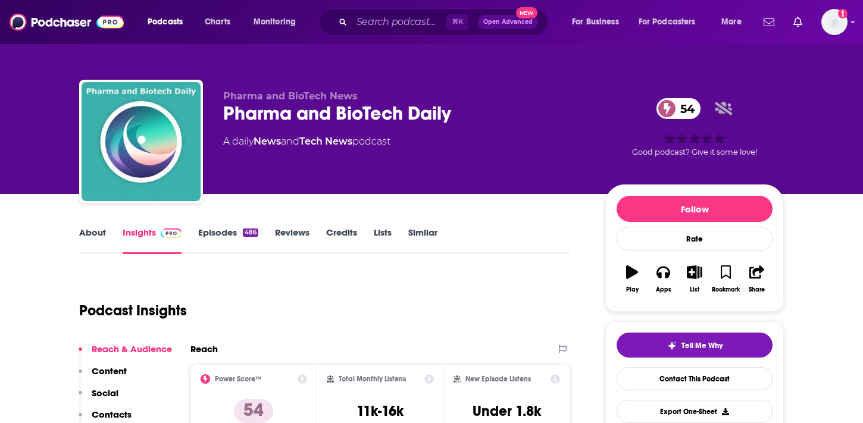
drag, startPoint x: 450, startPoint y: 72, endPoint x: 475, endPoint y: 170, distance: 100.8
click at [475, 170] on div "Pharma and BioTech News Pharma and BioTech Daily 54 A daily News and Tech News …" at bounding box center [431, 129] width 723 height 129
click at [475, 170] on div "Pharma and BioTech News Pharma and BioTech Daily 54 A daily News and Tech News …" at bounding box center [404, 137] width 363 height 95
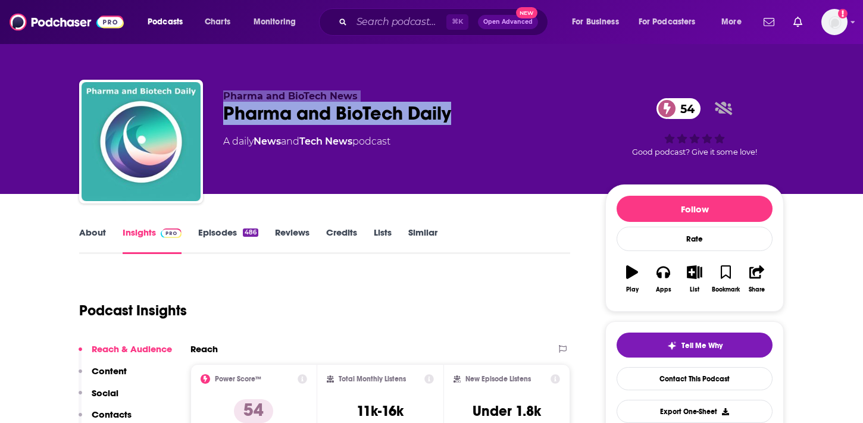
drag, startPoint x: 475, startPoint y: 170, endPoint x: 468, endPoint y: 79, distance: 91.3
click at [468, 79] on div "Pharma and BioTech News Pharma and BioTech Daily 54 A daily News and Tech News …" at bounding box center [431, 129] width 723 height 129
click at [93, 235] on link "About" at bounding box center [92, 240] width 27 height 27
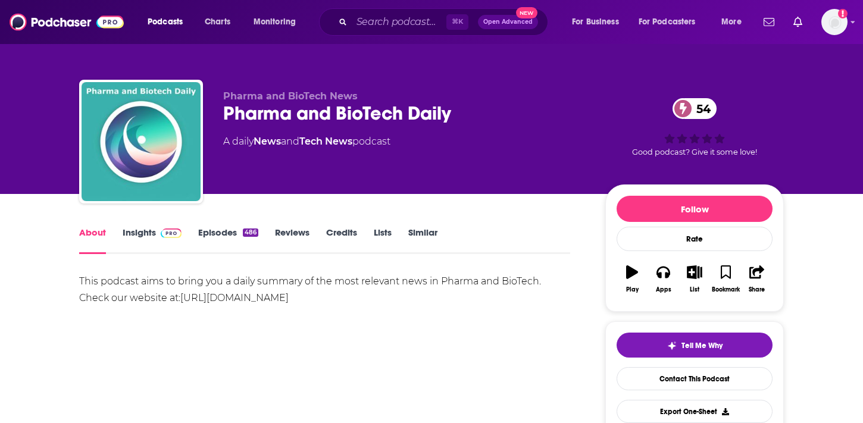
click at [131, 248] on link "Insights" at bounding box center [152, 240] width 59 height 27
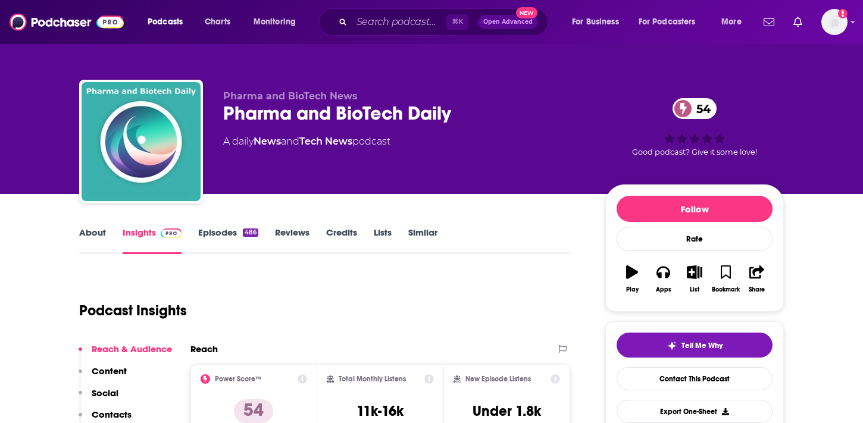
click at [222, 252] on link "Episodes 486" at bounding box center [228, 240] width 60 height 27
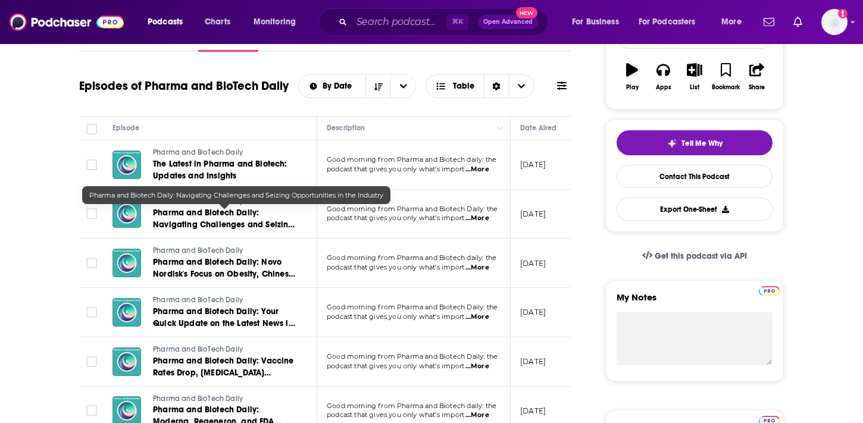
scroll to position [204, 0]
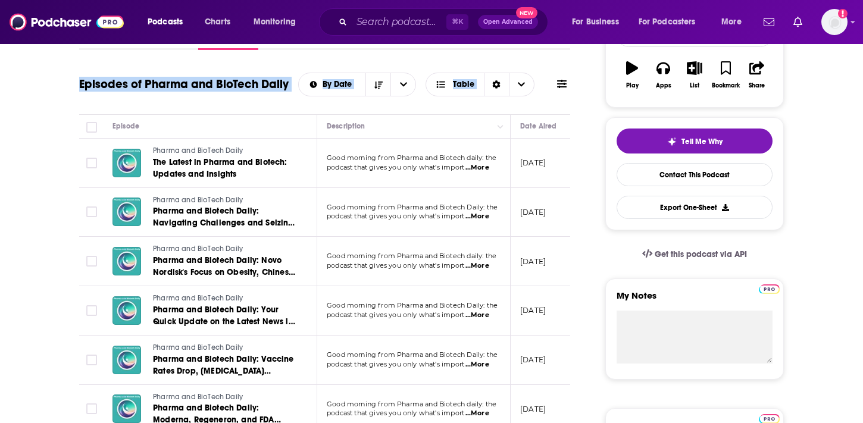
drag, startPoint x: 87, startPoint y: 92, endPoint x: 101, endPoint y: 124, distance: 34.7
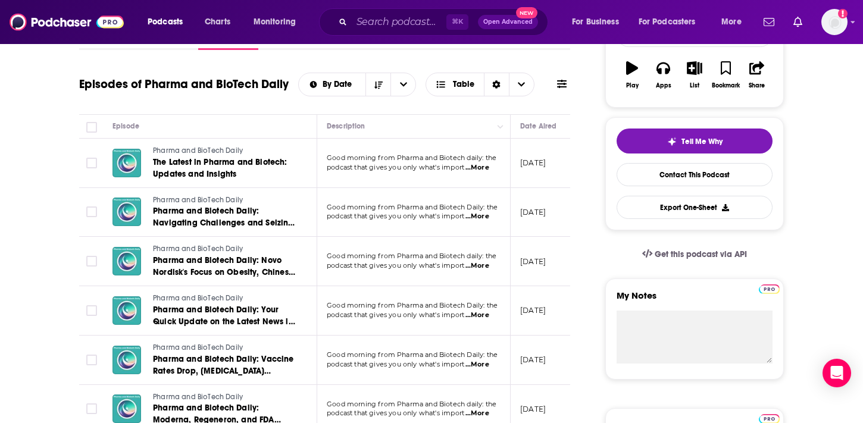
click at [476, 164] on span "...More" at bounding box center [477, 168] width 24 height 10
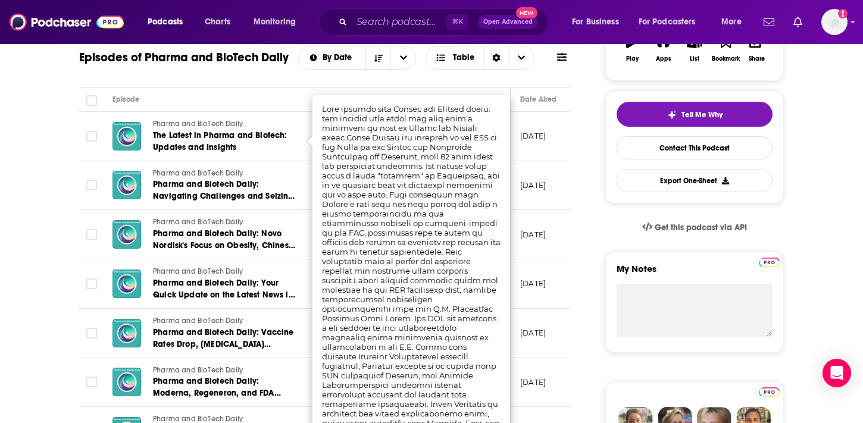
scroll to position [232, 0]
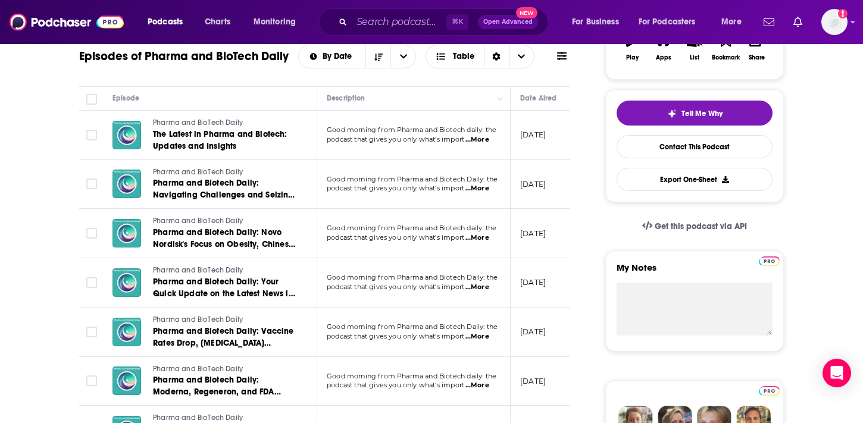
drag, startPoint x: 396, startPoint y: 157, endPoint x: 405, endPoint y: 203, distance: 47.3
click at [486, 139] on span "...More" at bounding box center [477, 140] width 24 height 10
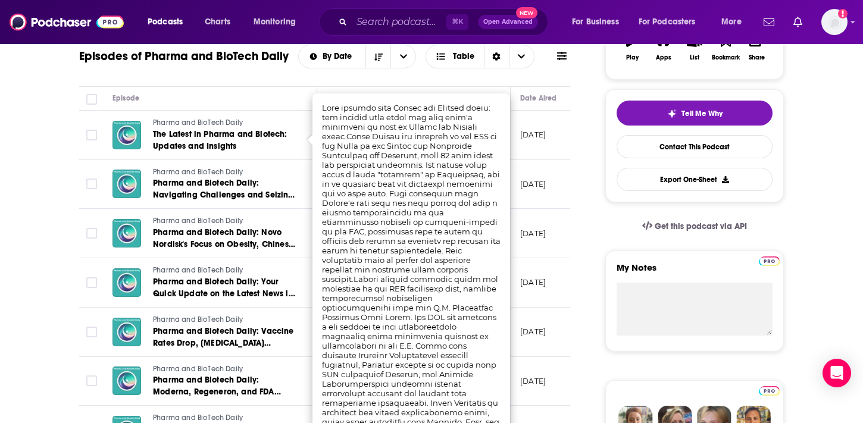
click at [82, 218] on td at bounding box center [91, 233] width 24 height 49
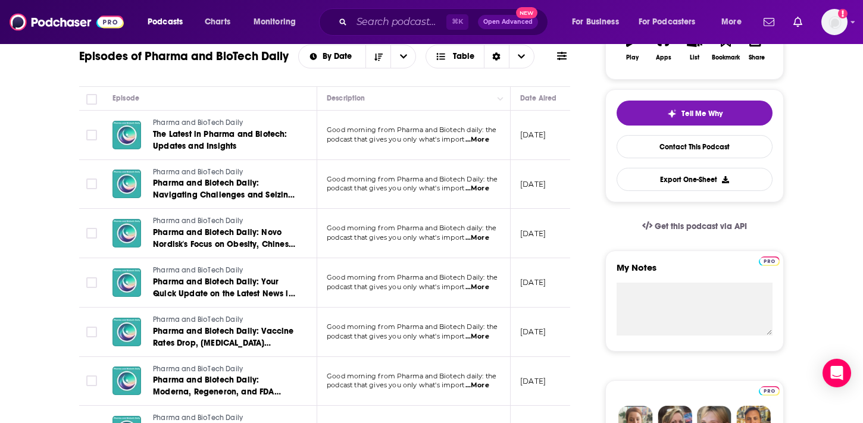
click at [482, 191] on span "...More" at bounding box center [477, 189] width 24 height 10
click at [475, 287] on span "...More" at bounding box center [477, 288] width 24 height 10
click at [484, 336] on span "...More" at bounding box center [477, 337] width 24 height 10
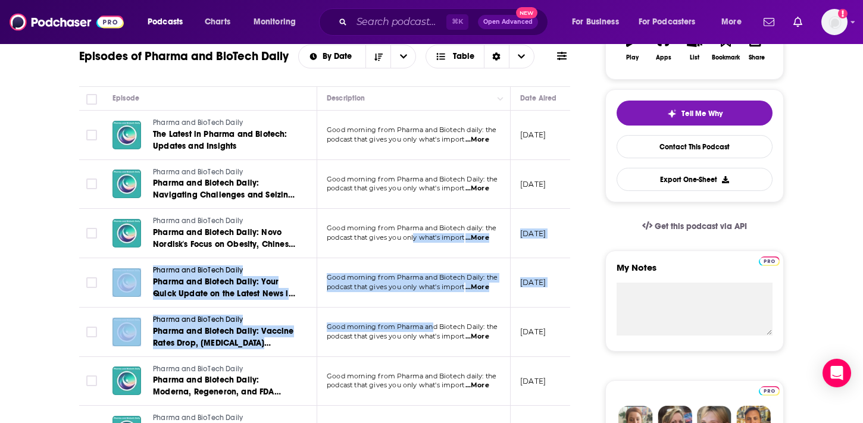
drag, startPoint x: 435, startPoint y: 330, endPoint x: 416, endPoint y: 240, distance: 91.9
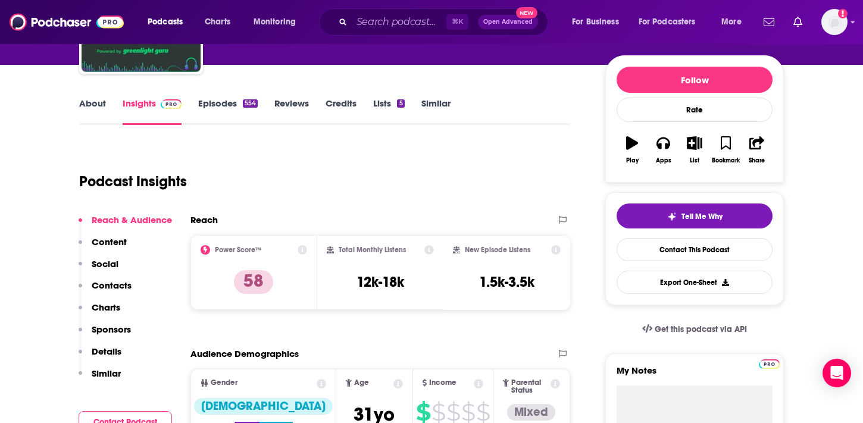
scroll to position [144, 0]
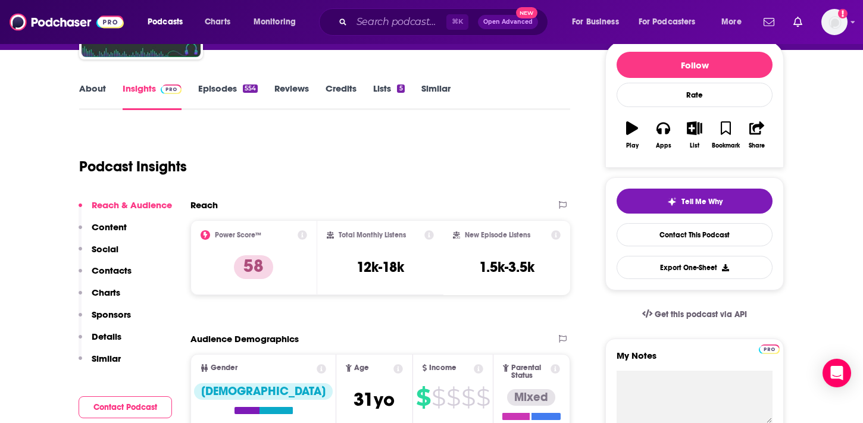
click at [85, 101] on link "About" at bounding box center [92, 96] width 27 height 27
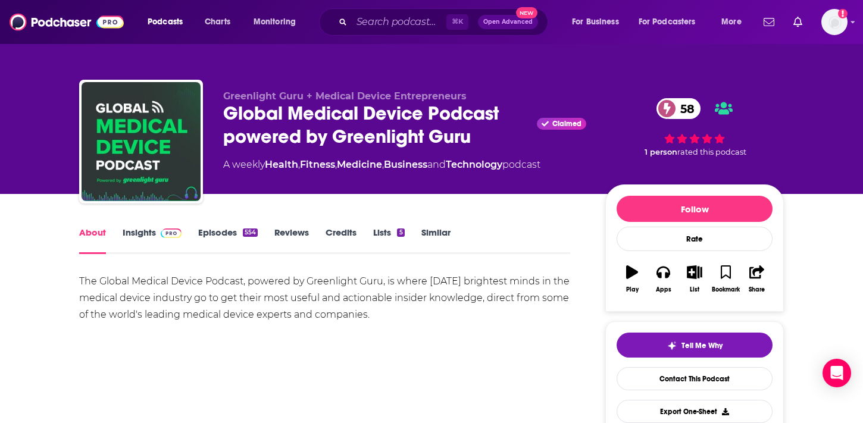
click at [226, 237] on link "Episodes 554" at bounding box center [228, 240] width 60 height 27
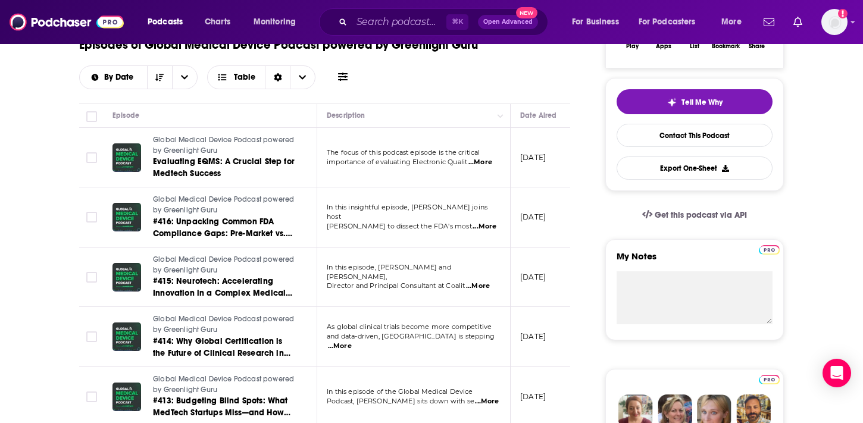
scroll to position [161, 0]
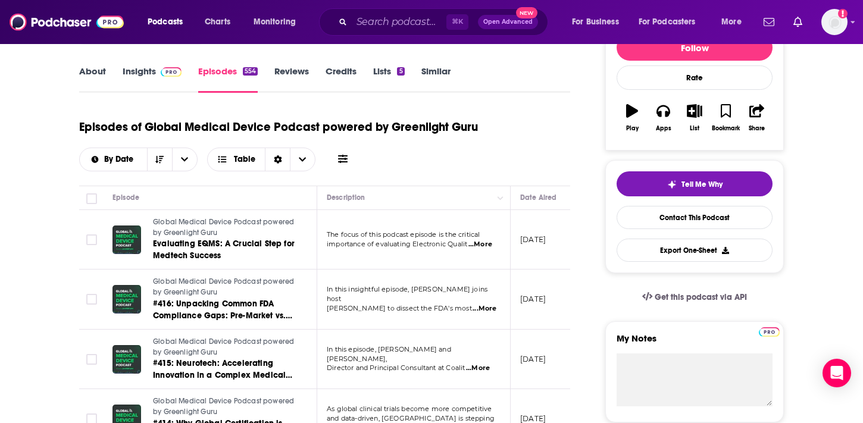
click at [149, 76] on link "Insights" at bounding box center [152, 78] width 59 height 27
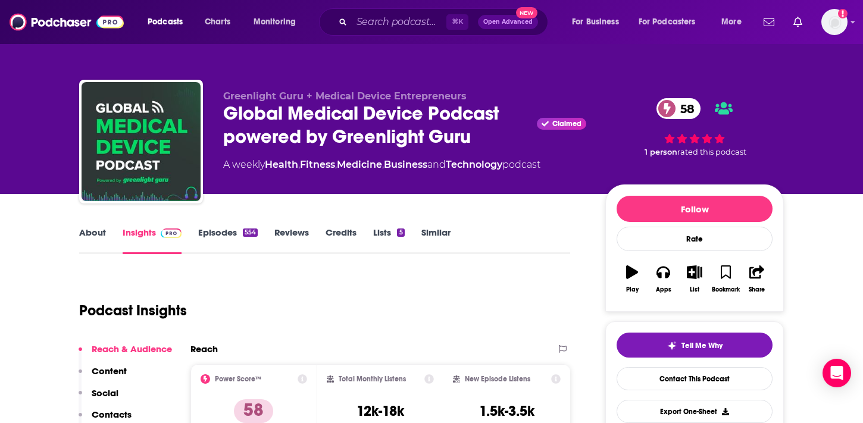
click at [235, 228] on link "Episodes 554" at bounding box center [228, 240] width 60 height 27
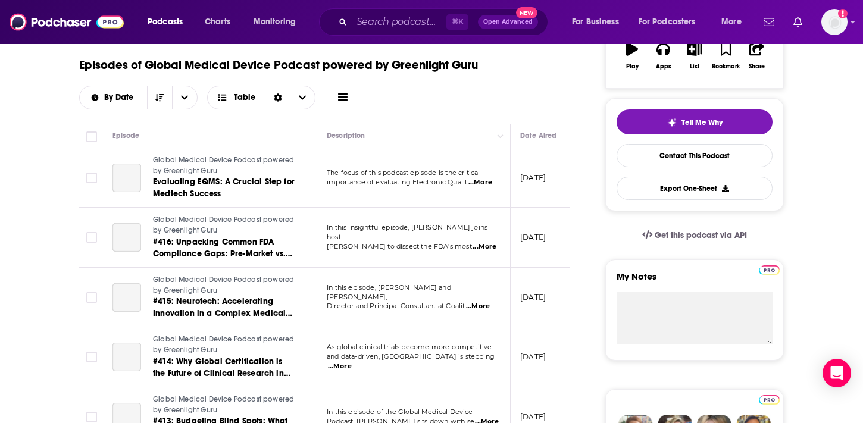
scroll to position [227, 0]
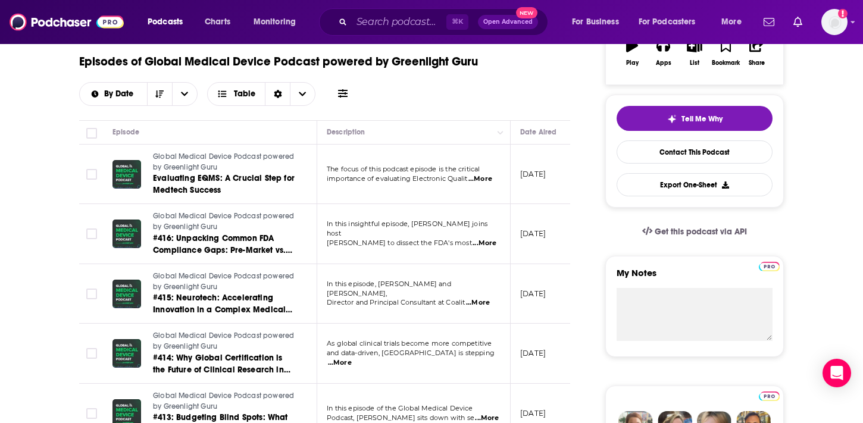
click at [491, 183] on span "...More" at bounding box center [480, 179] width 24 height 10
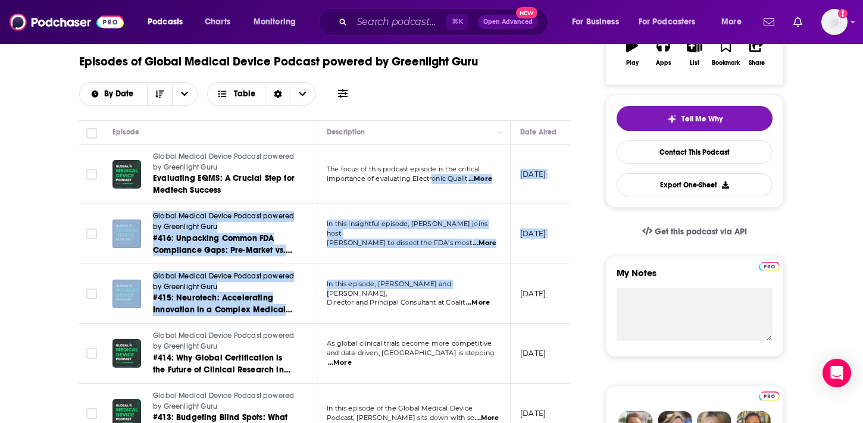
drag, startPoint x: 433, startPoint y: 176, endPoint x: 448, endPoint y: 293, distance: 118.1
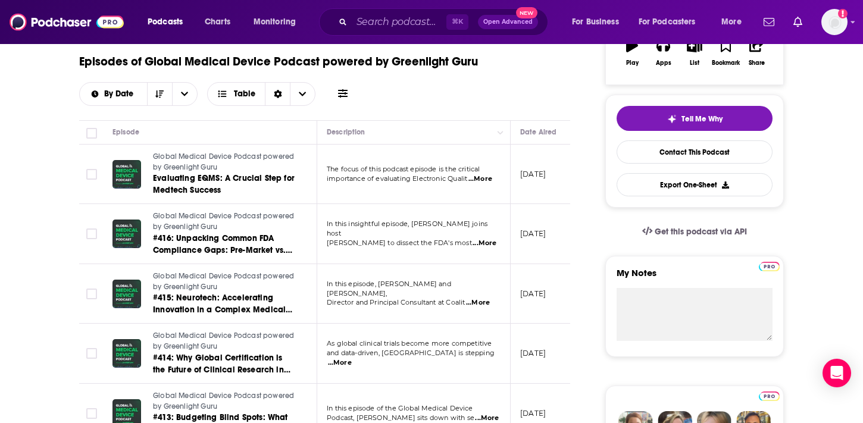
click at [487, 245] on td "In this insightful episode, Mike Drues joins host Etienne Nichols to dissect th…" at bounding box center [413, 234] width 193 height 60
click at [487, 240] on span "...More" at bounding box center [485, 244] width 24 height 10
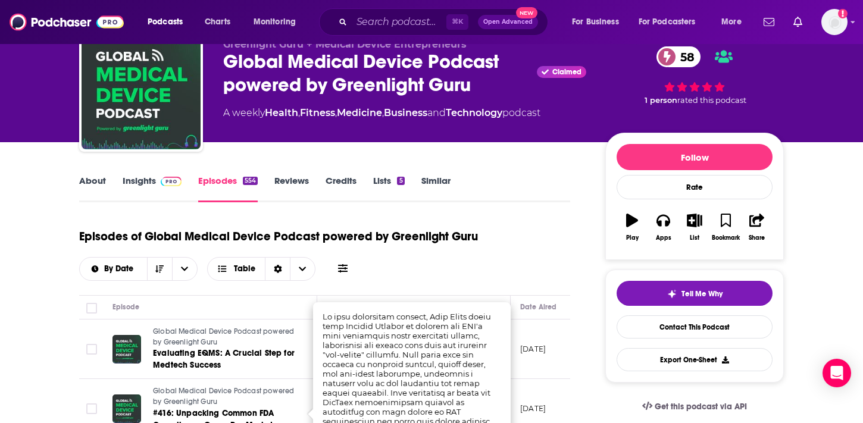
scroll to position [0, 0]
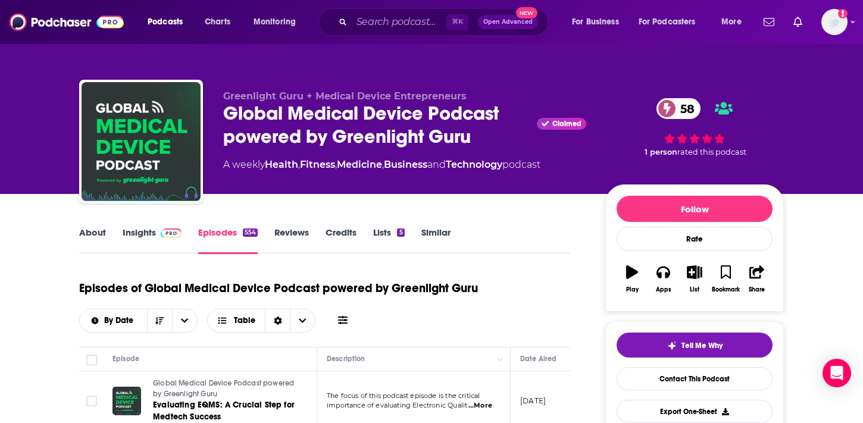
click at [290, 121] on div "Global Medical Device Podcast powered by Greenlight Guru Claimed 58" at bounding box center [404, 125] width 363 height 46
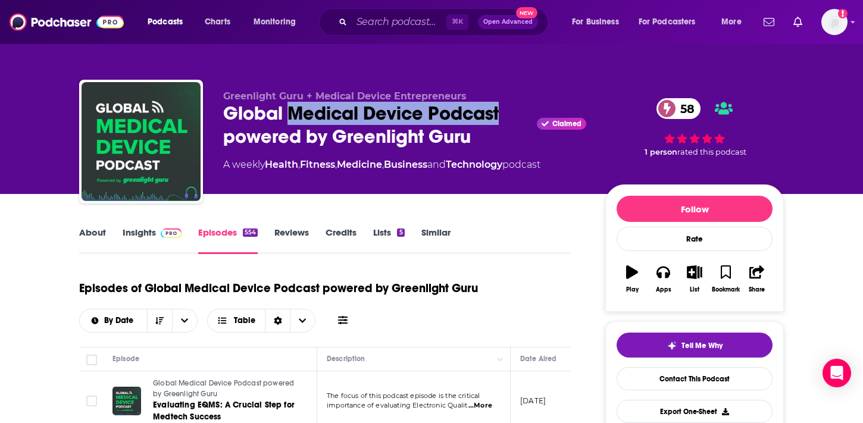
drag, startPoint x: 290, startPoint y: 119, endPoint x: 499, endPoint y: 124, distance: 209.0
click at [499, 124] on div "Global Medical Device Podcast powered by Greenlight Guru Claimed 58" at bounding box center [404, 125] width 363 height 46
copy h2 "Medical Device Podcast"
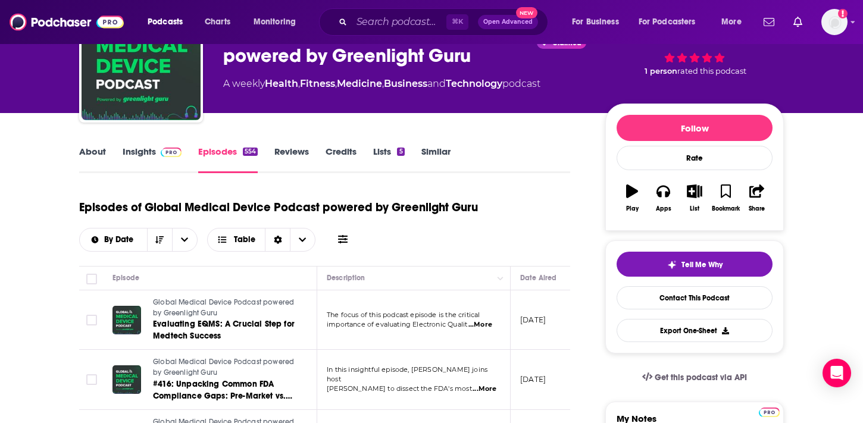
scroll to position [158, 0]
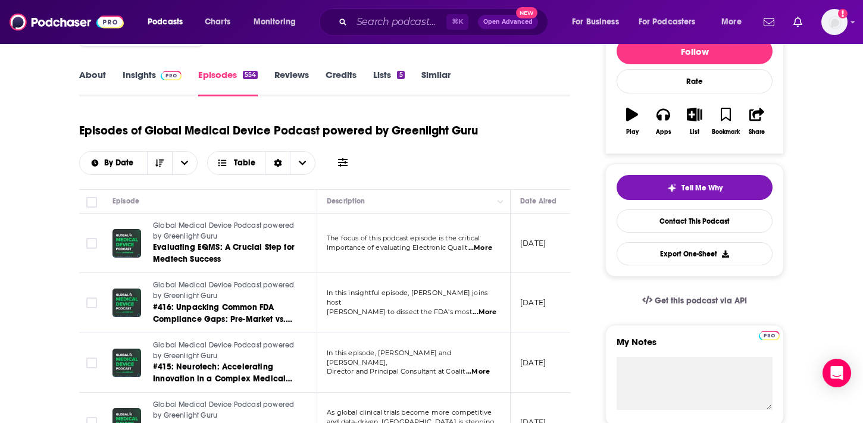
click at [483, 249] on span "...More" at bounding box center [480, 248] width 24 height 10
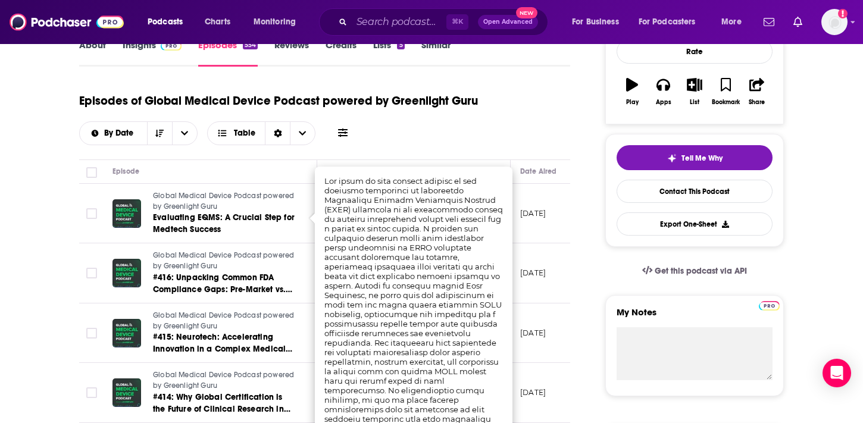
scroll to position [192, 0]
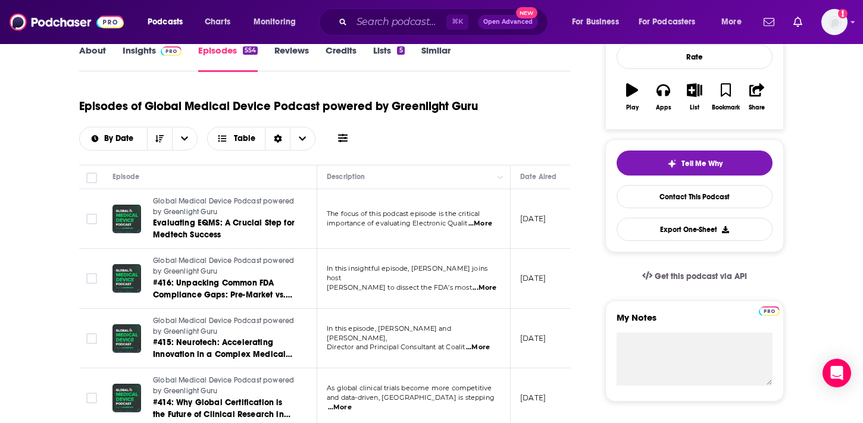
scroll to position [181, 0]
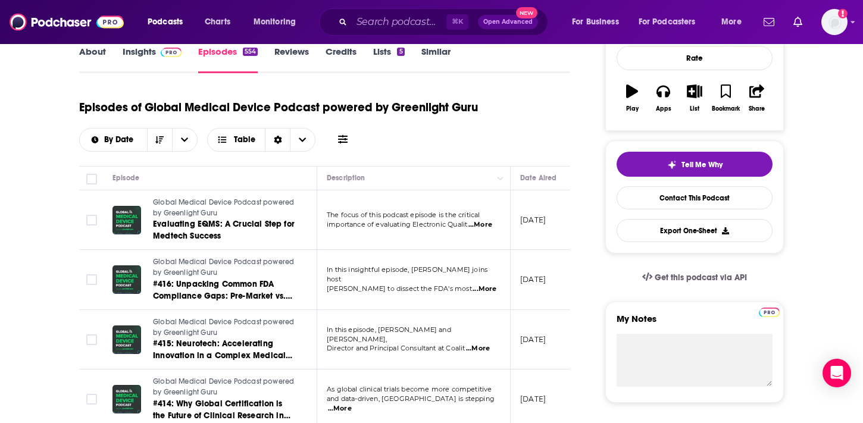
click at [154, 50] on link "Insights" at bounding box center [152, 59] width 59 height 27
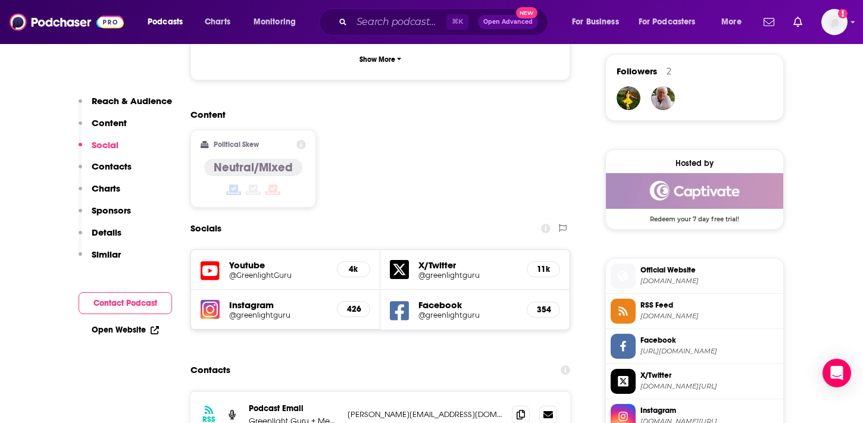
scroll to position [1031, 0]
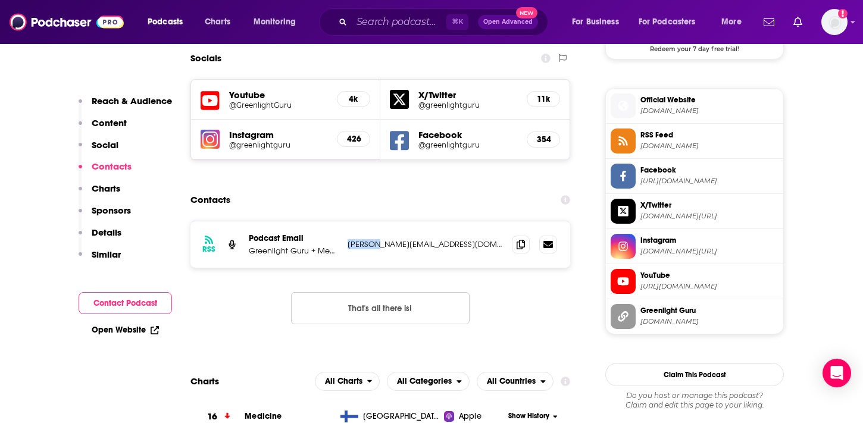
drag, startPoint x: 347, startPoint y: 201, endPoint x: 374, endPoint y: 202, distance: 26.8
click at [374, 221] on div "RSS Podcast Email Greenlight Guru + Medical Device Entrepreneurs, Executives, I…" at bounding box center [380, 244] width 380 height 46
copy p "etienne"
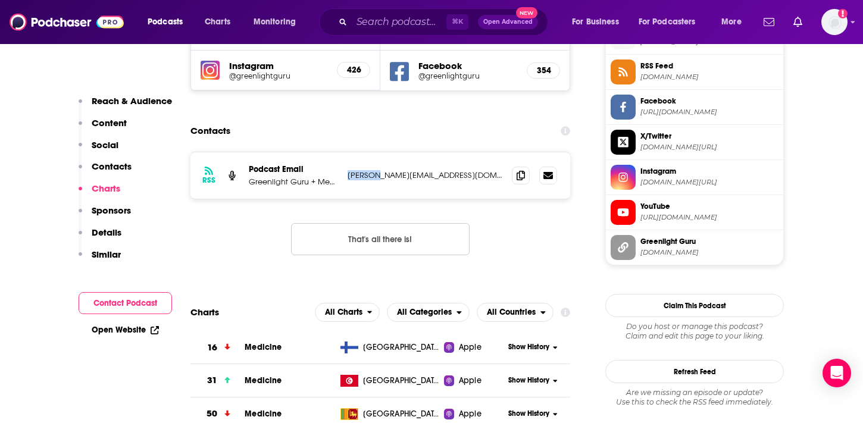
scroll to position [1099, 0]
click at [518, 167] on span at bounding box center [521, 176] width 18 height 18
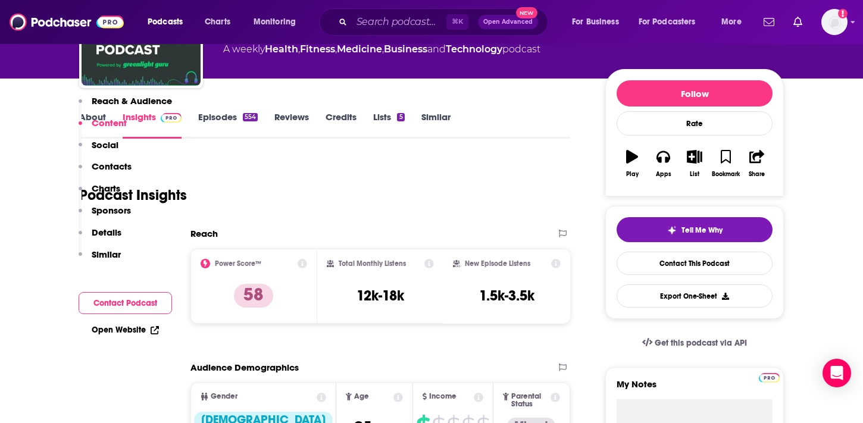
scroll to position [0, 0]
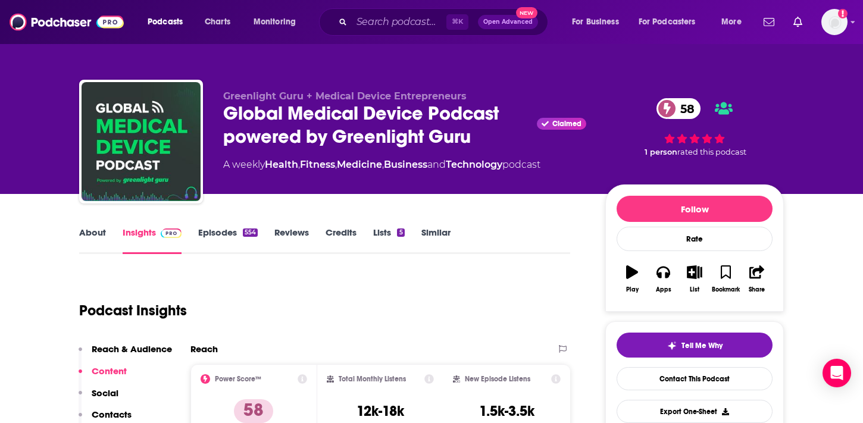
click at [80, 236] on link "About" at bounding box center [92, 240] width 27 height 27
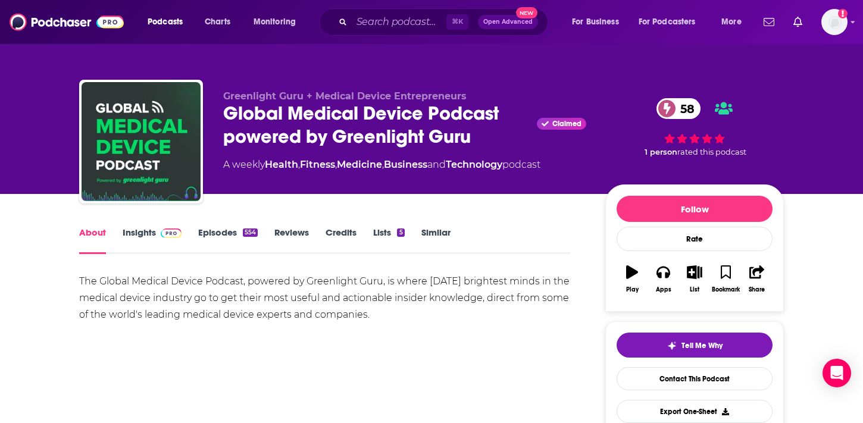
click at [306, 314] on div "The Global Medical Device Podcast, powered by Greenlight Guru, is where today's…" at bounding box center [324, 298] width 491 height 50
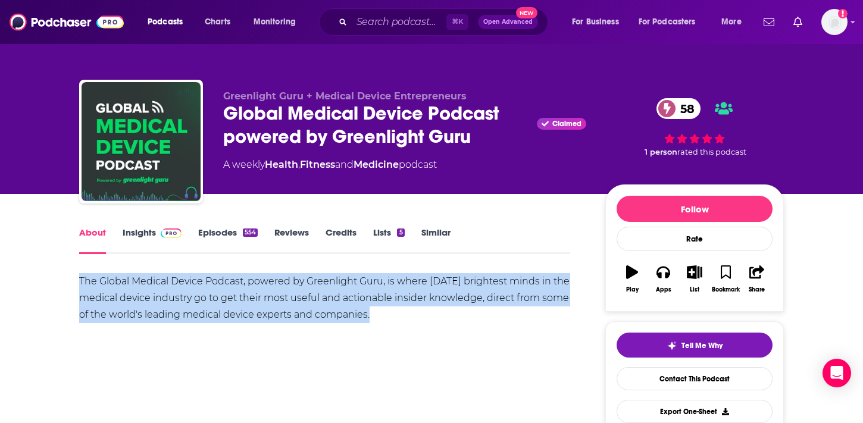
click at [306, 314] on div "The Global Medical Device Podcast, powered by Greenlight Guru, is where today's…" at bounding box center [324, 298] width 491 height 50
copy div "The Global Medical Device Podcast, powered by Greenlight Guru, is where today's…"
click at [127, 236] on link "Insights" at bounding box center [152, 240] width 59 height 27
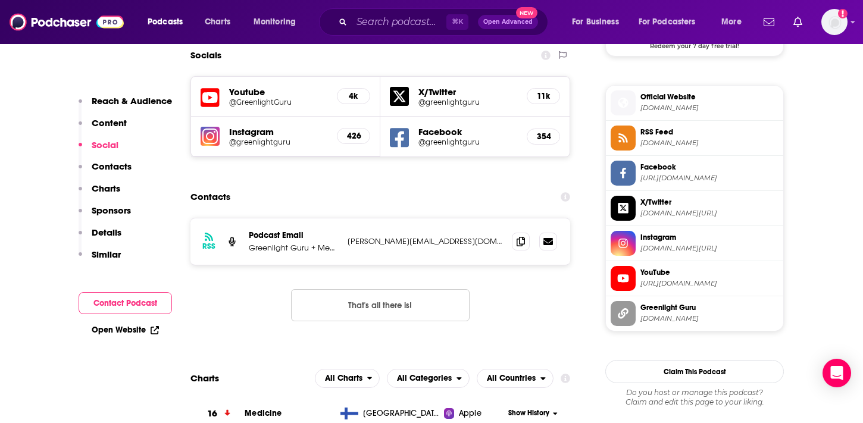
scroll to position [1067, 0]
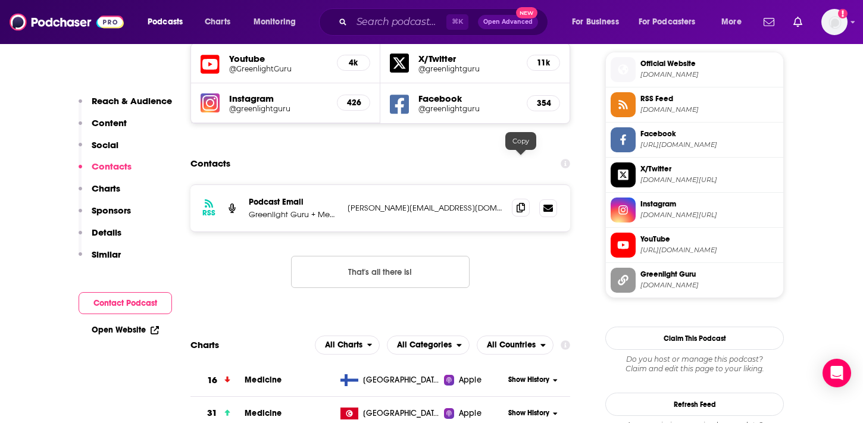
click at [520, 203] on icon at bounding box center [521, 208] width 8 height 10
